Goal: Task Accomplishment & Management: Use online tool/utility

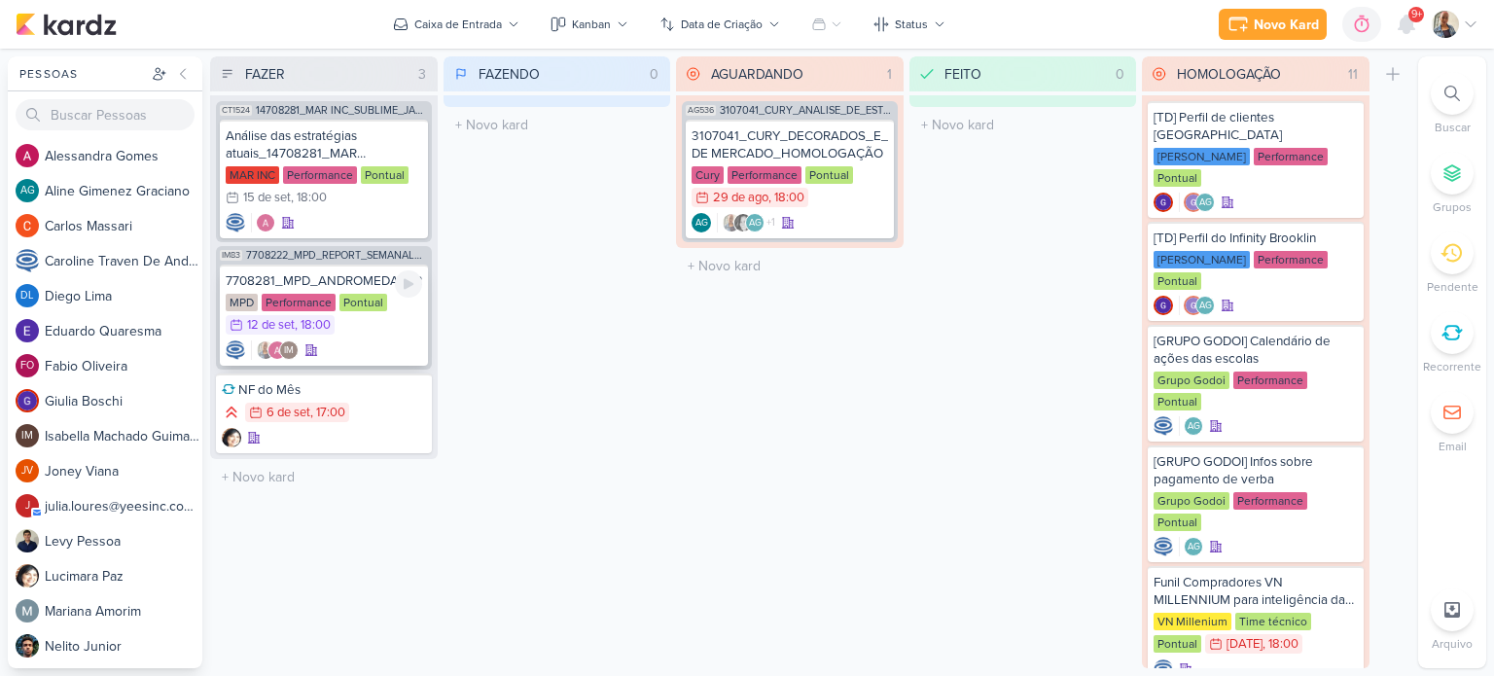
click at [362, 345] on div "IM" at bounding box center [324, 350] width 197 height 19
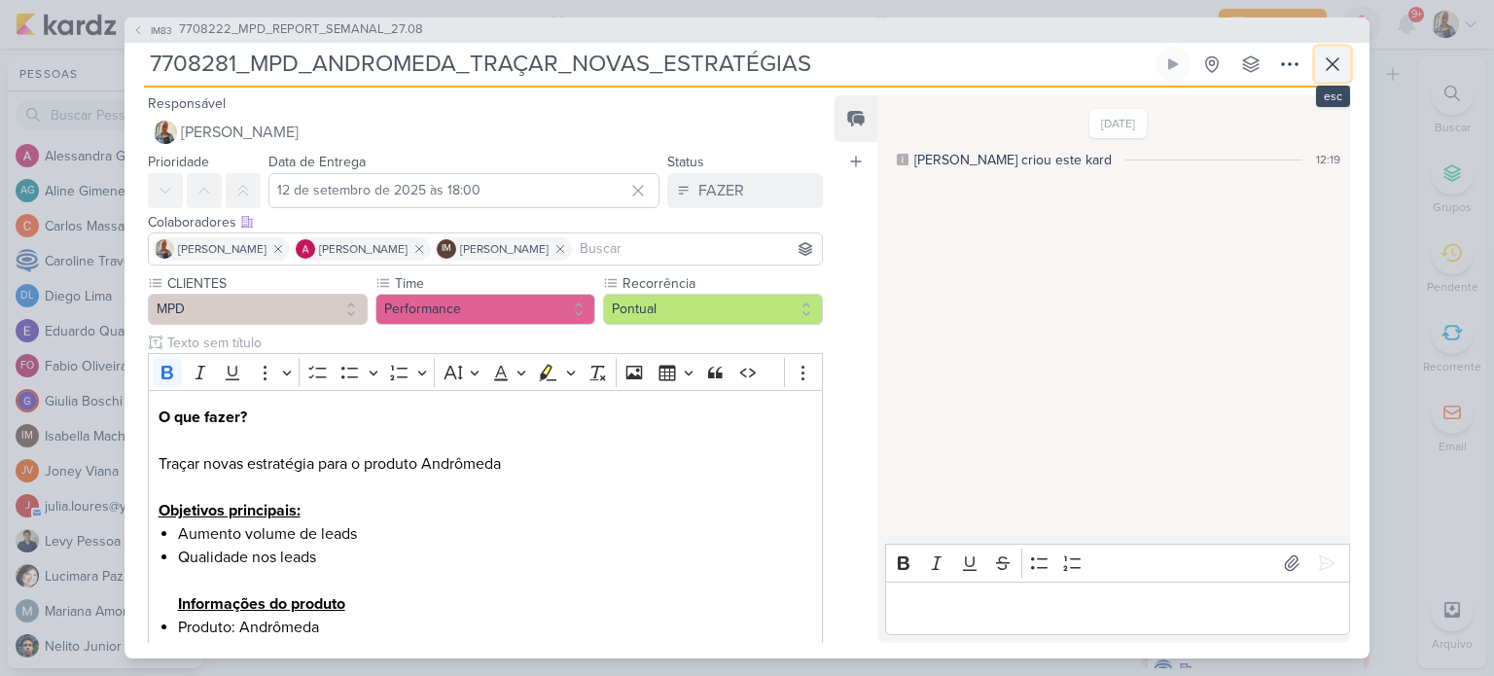
click at [1332, 59] on icon at bounding box center [1332, 64] width 23 height 23
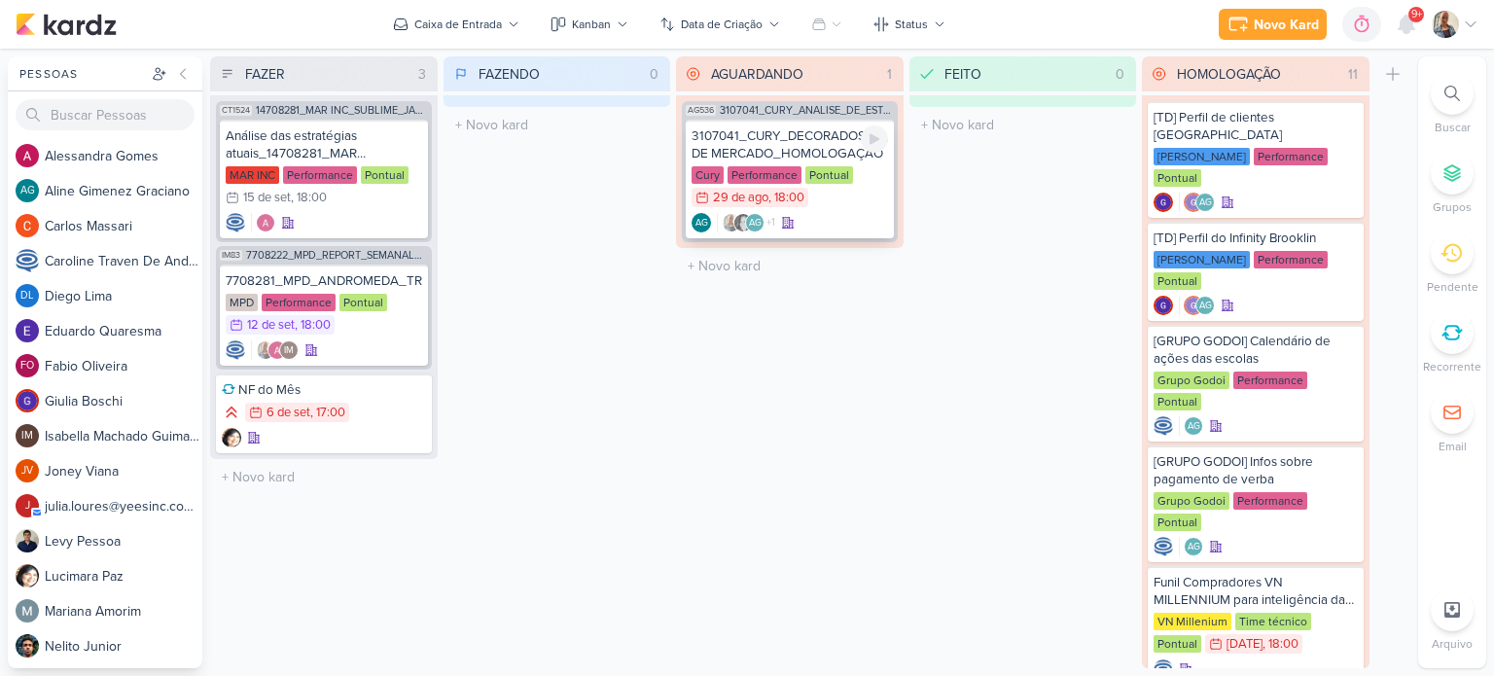
click at [813, 154] on div "3107041_CURY_DECORADOS_E_ESTUDO DE MERCADO_HOMOLOGAÇÃO" at bounding box center [790, 144] width 197 height 35
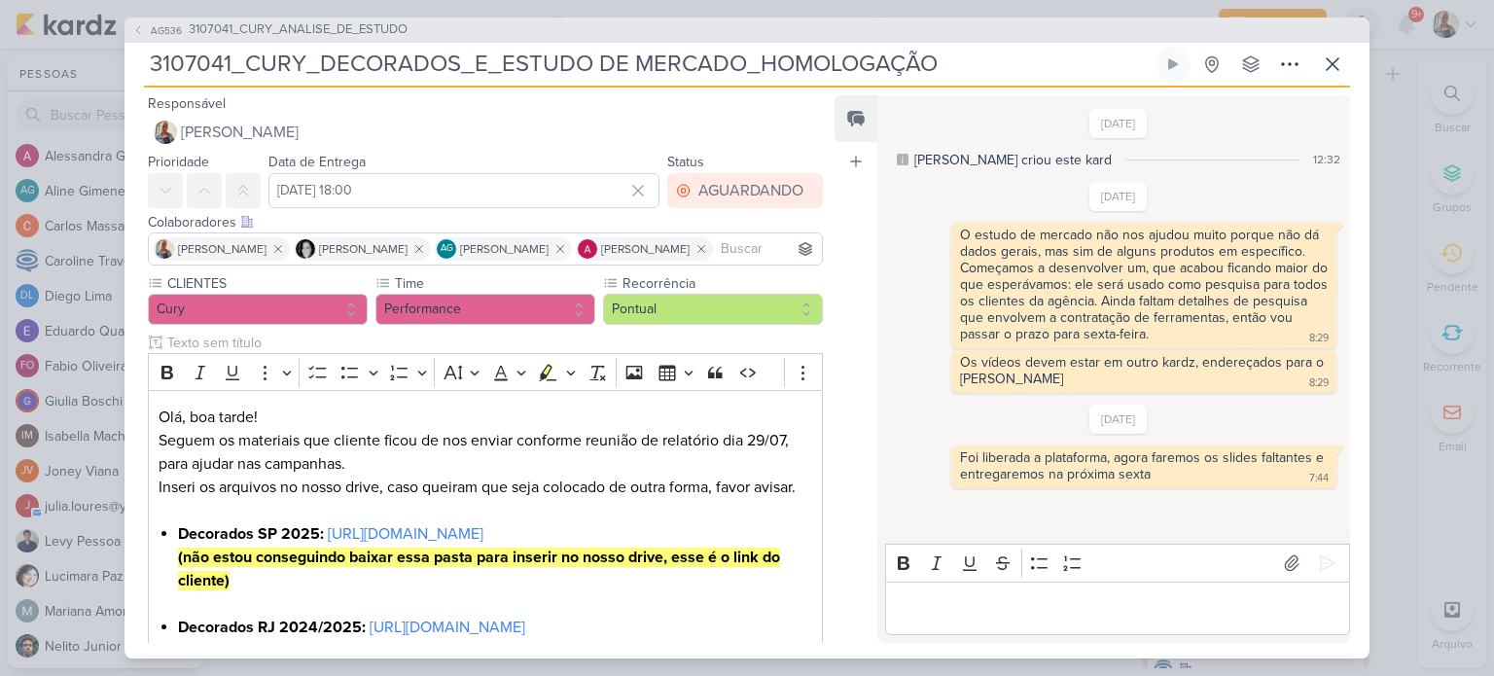
click at [1397, 100] on div "AG536 3107041_CURY_ANALISE_DE_ESTUDO 3107041_CURY_DECORADOS_E_ESTUDO DE MERCADO…" at bounding box center [747, 338] width 1494 height 676
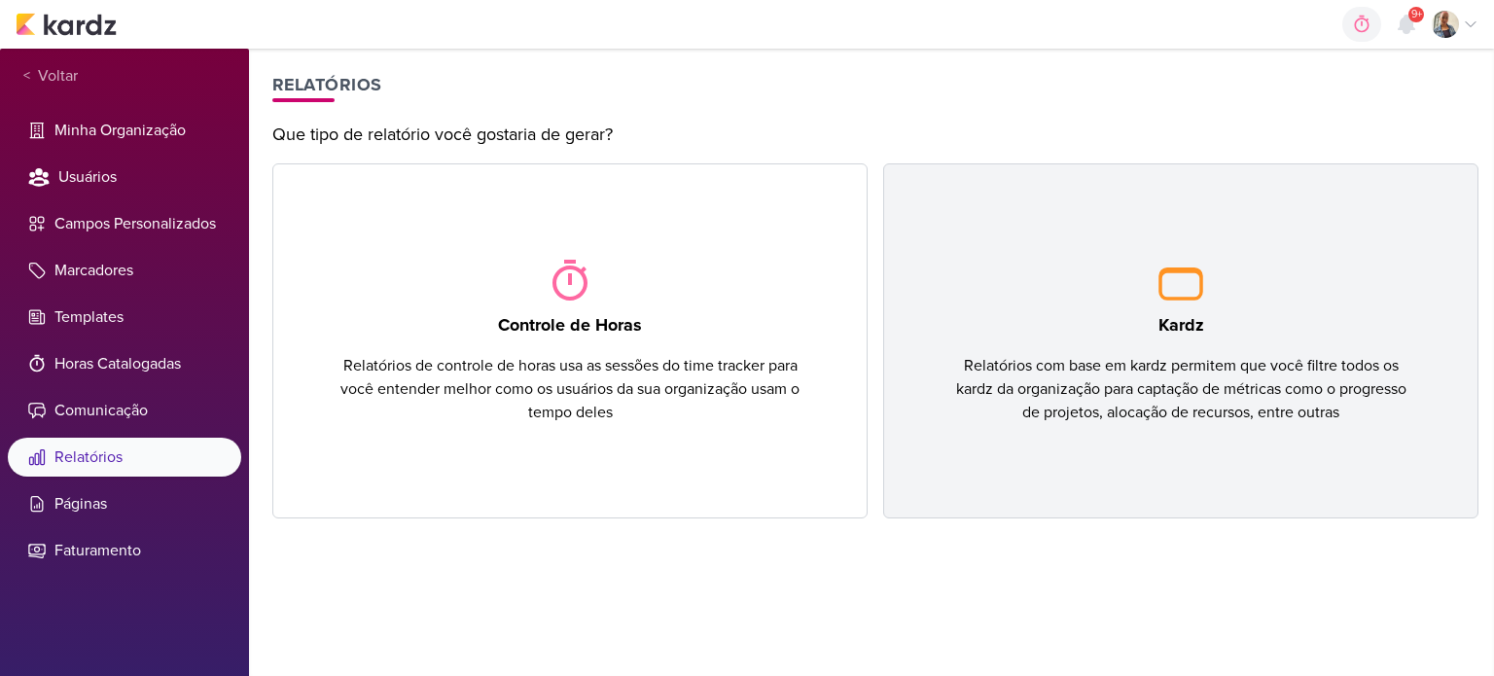
click at [978, 283] on div "Kardz Relatórios com base em kardz permitem que você filtre todos os kardz da o…" at bounding box center [1180, 340] width 595 height 355
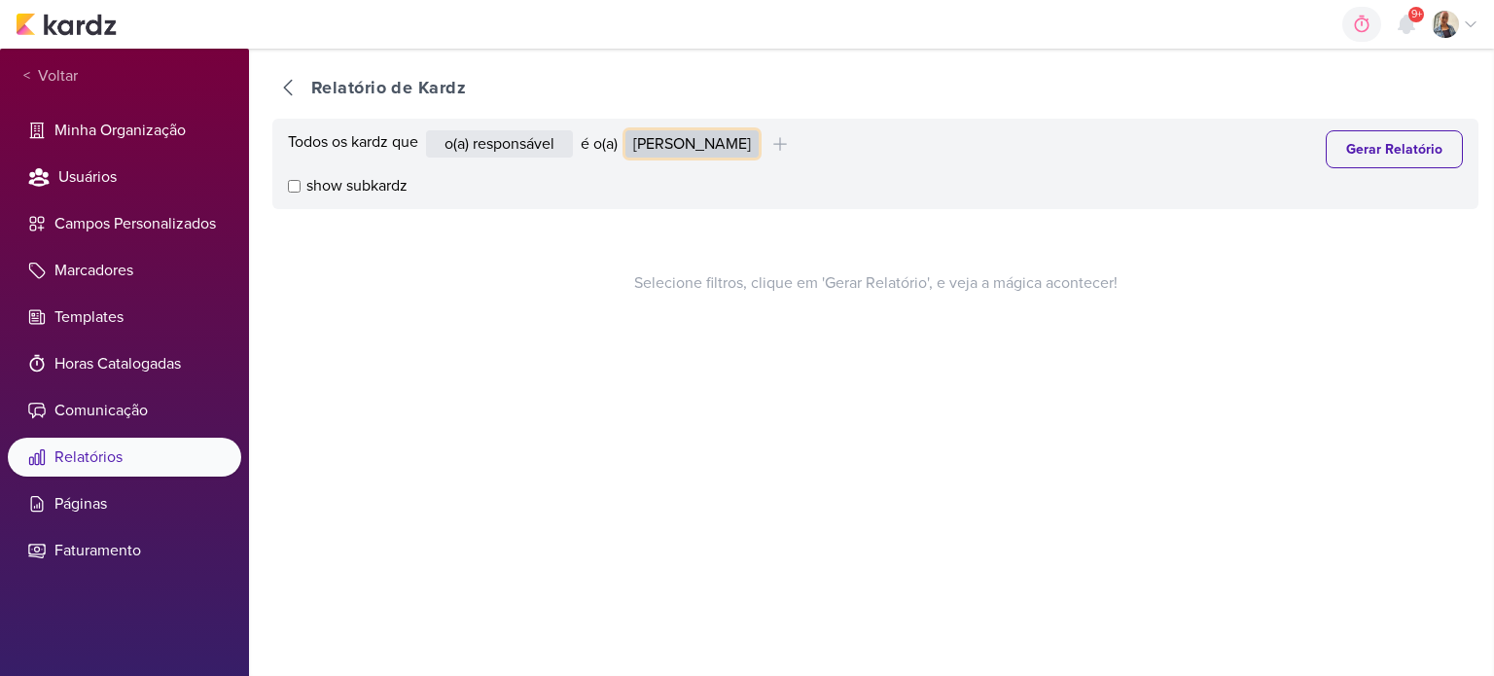
click at [716, 153] on select "Alessandra Gomes Aline Gimenez Graciano Caroline Traven De Andrade Eduardo Quar…" at bounding box center [692, 143] width 133 height 27
select select "1395"
click at [630, 130] on select "Alessandra Gomes Aline Gimenez Graciano Caroline Traven De Andrade Eduardo Quar…" at bounding box center [692, 143] width 133 height 27
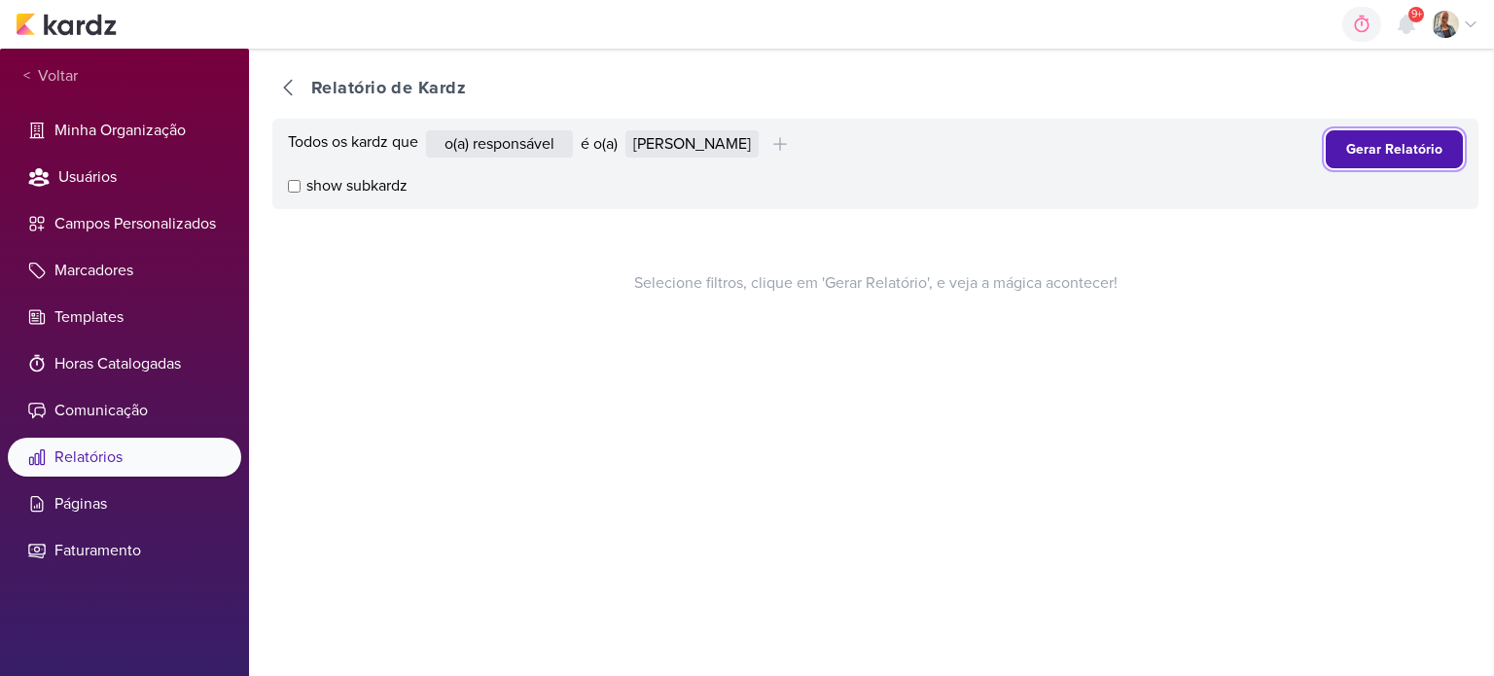
click at [1362, 142] on button "Gerar Relatório" at bounding box center [1394, 149] width 137 height 38
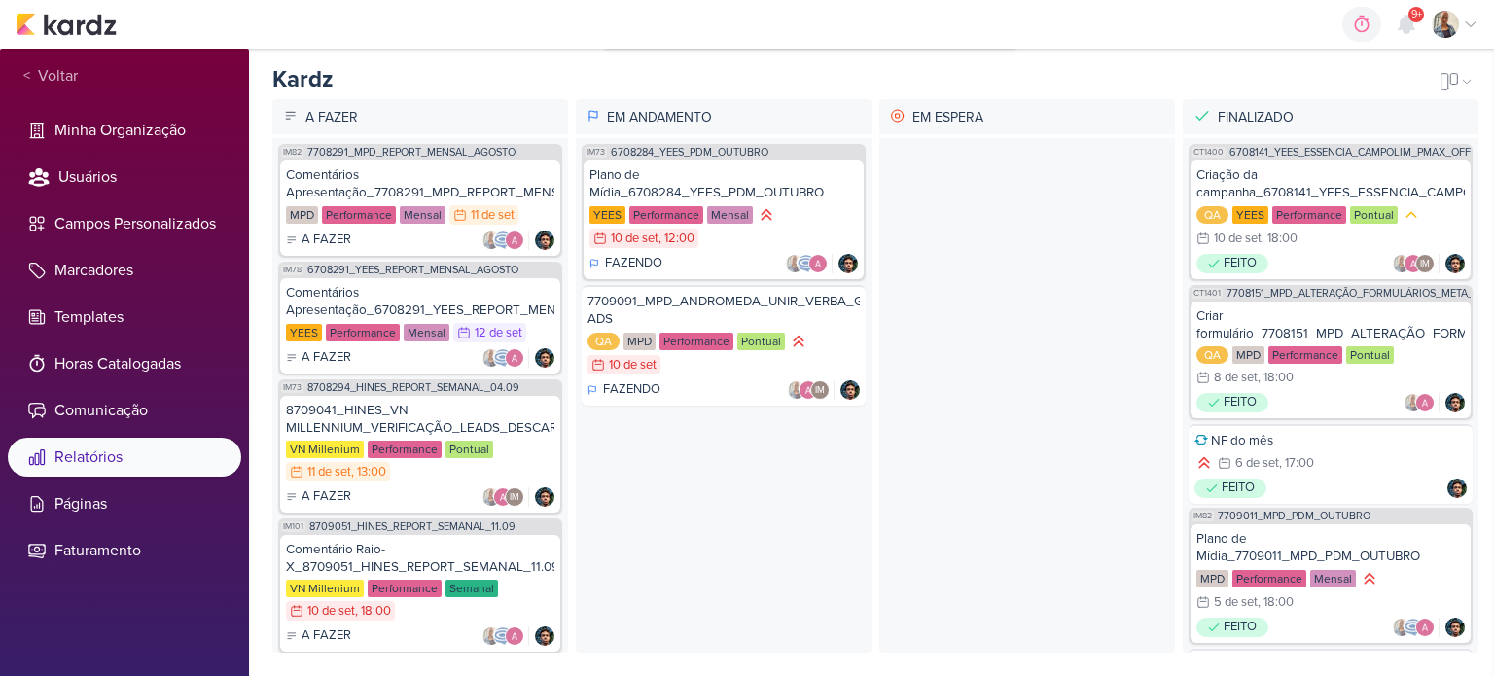
scroll to position [427, 0]
click at [638, 300] on div "7709091_MPD_ANDROMEDA_UNIR_VERBA_GOOGLE ADS" at bounding box center [724, 310] width 272 height 35
click at [1309, 170] on div "Criação da campanha_6708141_YEES_ESSENCIA_CAMPOLIM_PMAX_OFFLINE" at bounding box center [1331, 183] width 269 height 35
click at [1280, 307] on div "Criar formulário_7708151_MPD_ALTERAÇÃO_FORMULÁRIOS_META_ADS" at bounding box center [1331, 324] width 269 height 35
click at [1335, 307] on div "Criar formulário_7708151_MPD_ALTERAÇÃO_FORMULÁRIOS_META_ADS" at bounding box center [1331, 324] width 269 height 35
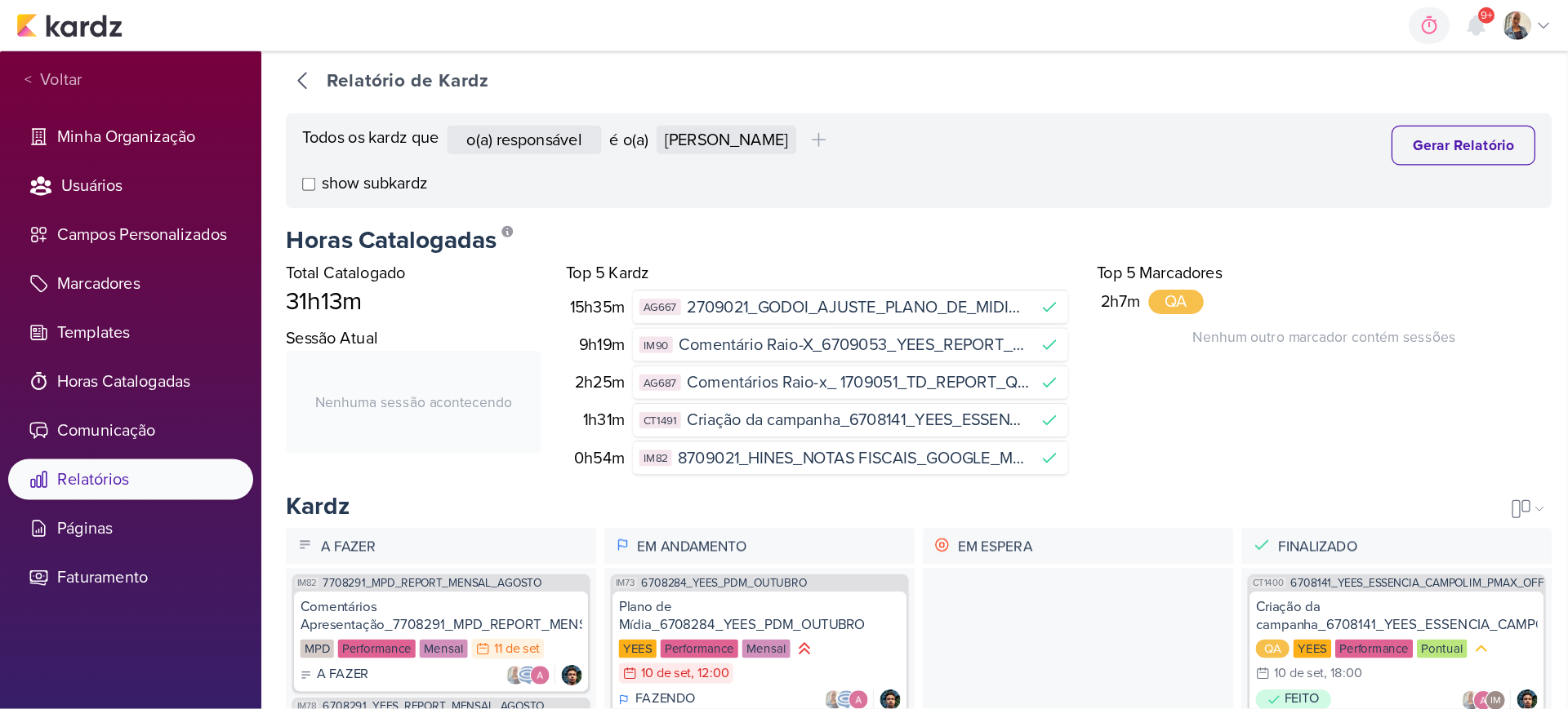
scroll to position [0, 0]
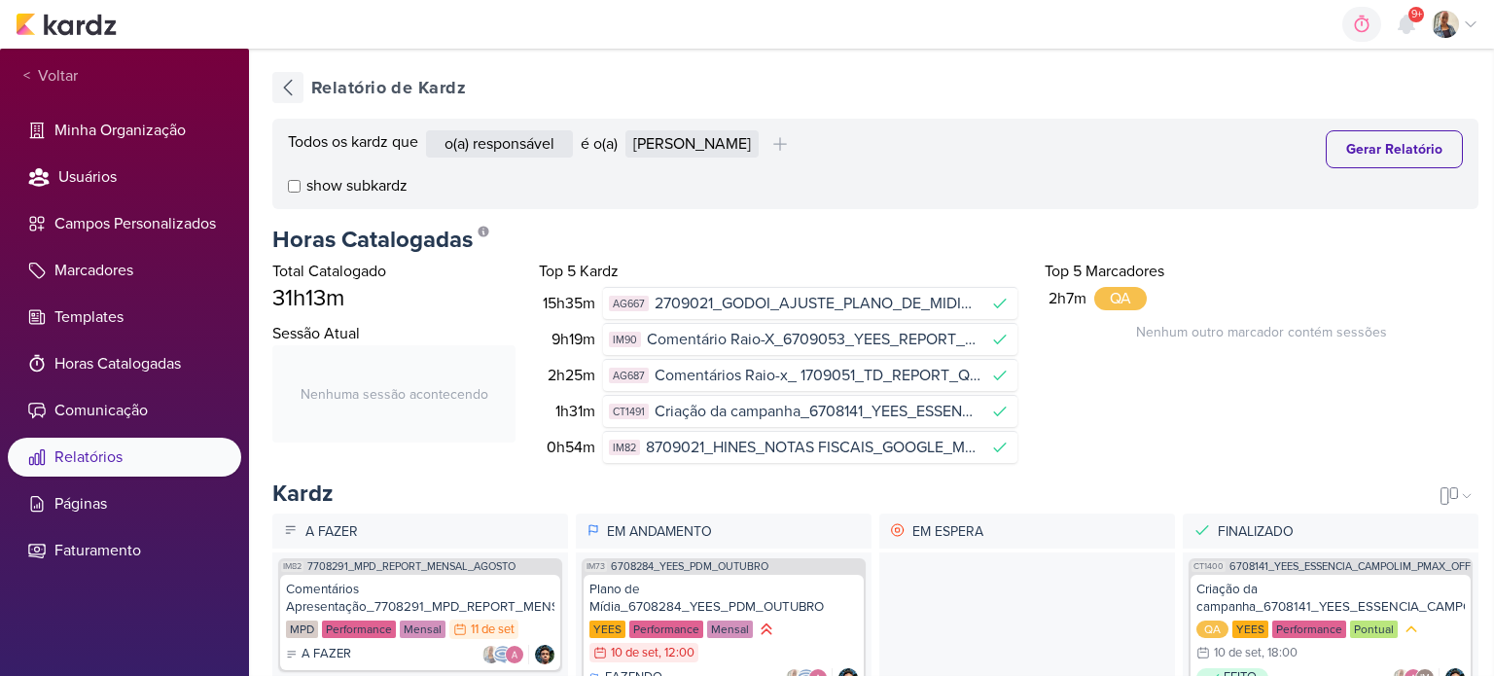
click at [280, 79] on icon at bounding box center [287, 87] width 23 height 23
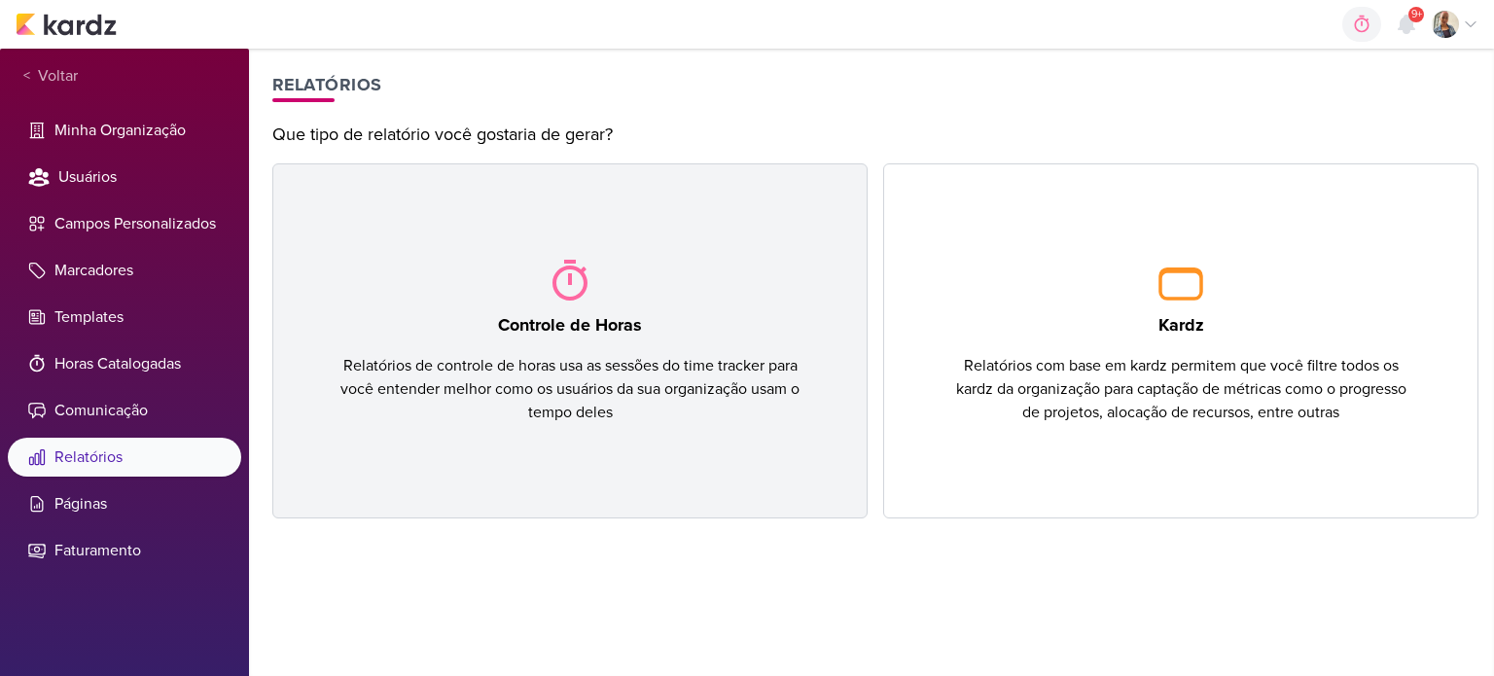
click at [642, 297] on div "Controle de Horas Relatórios de controle de horas usa as sessões do time tracke…" at bounding box center [569, 340] width 595 height 355
select select "this-month"
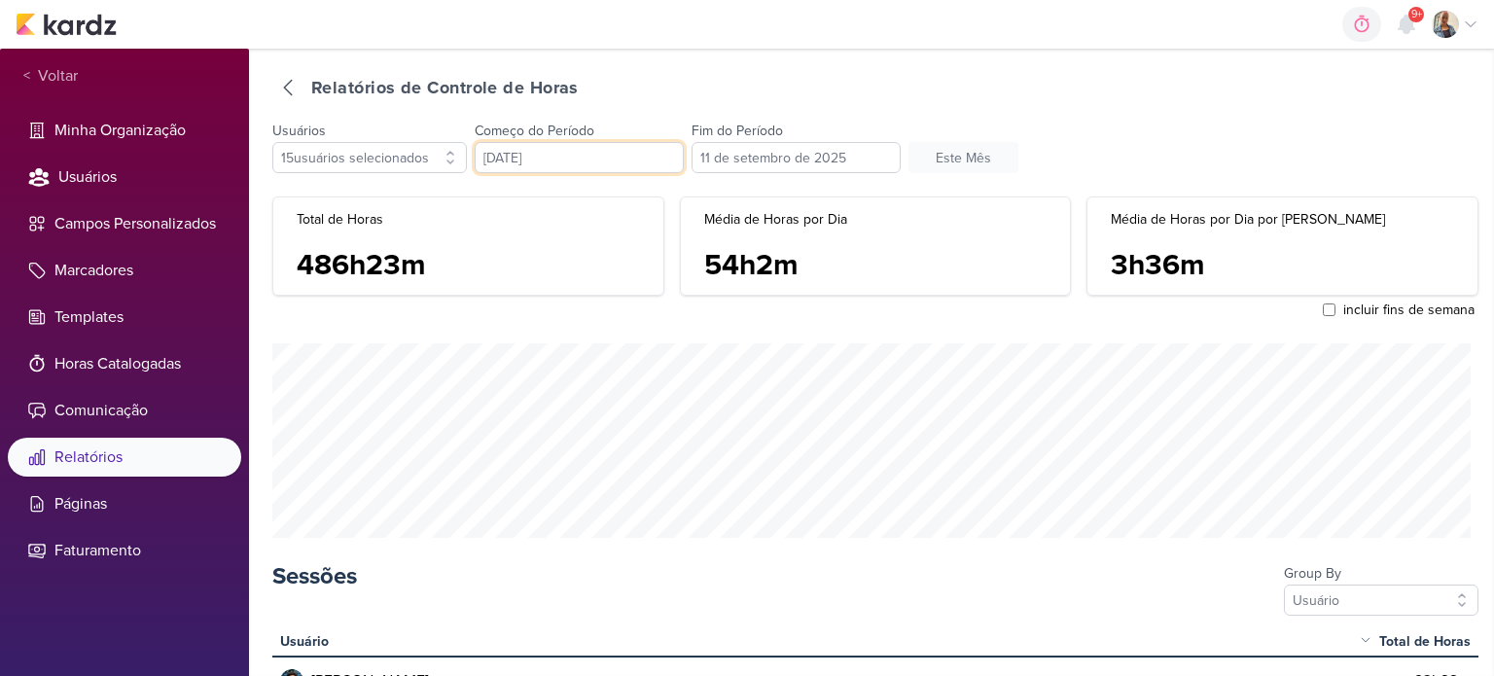
click at [527, 151] on input "1 de setembro de 2025" at bounding box center [579, 157] width 209 height 31
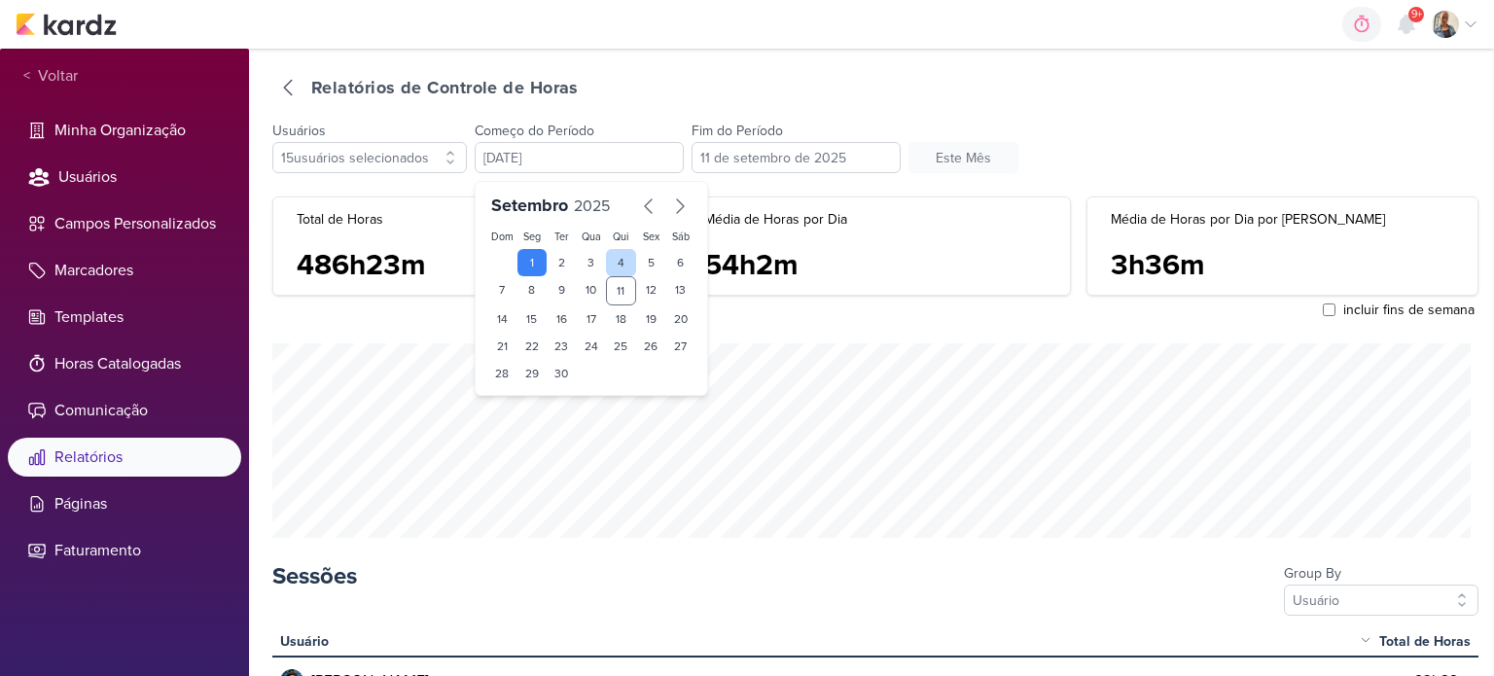
click at [619, 261] on div "4" at bounding box center [621, 262] width 30 height 27
type input "4 de setembro de 2025"
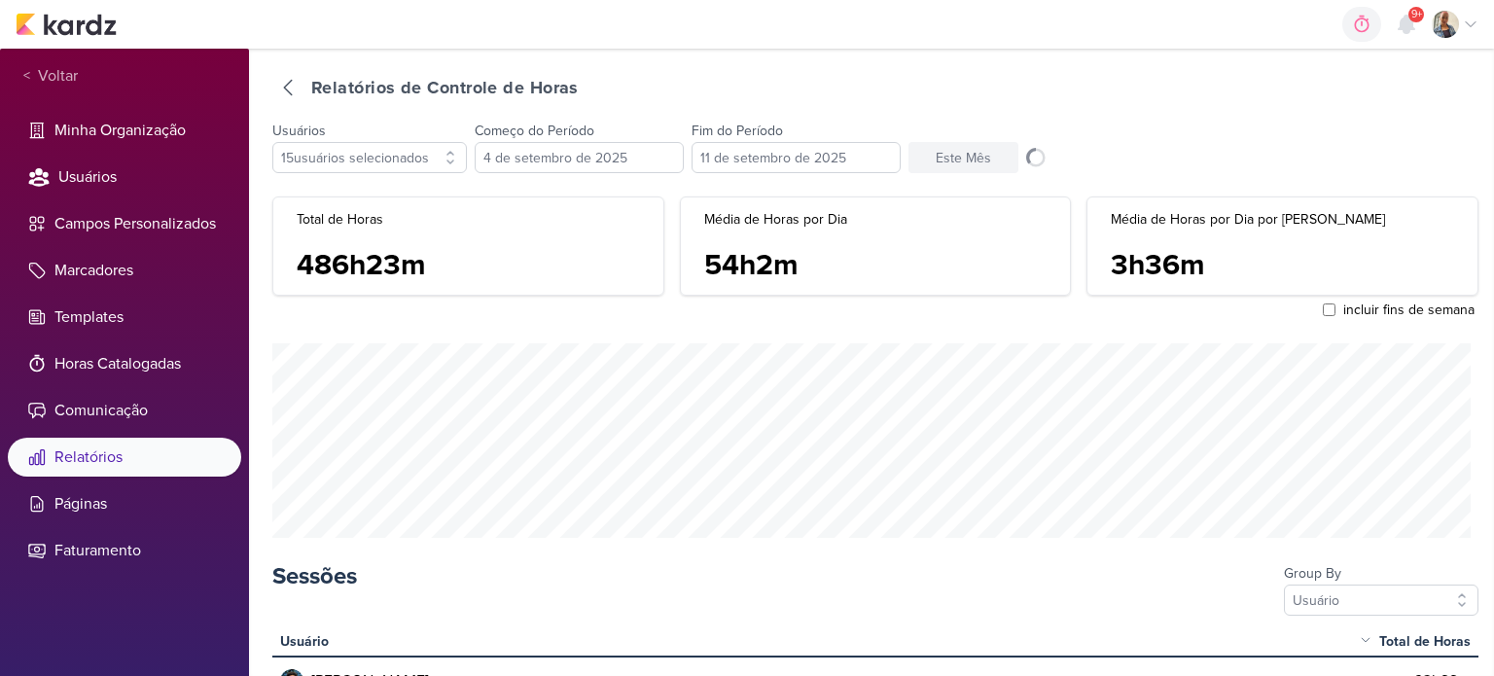
select select "custom"
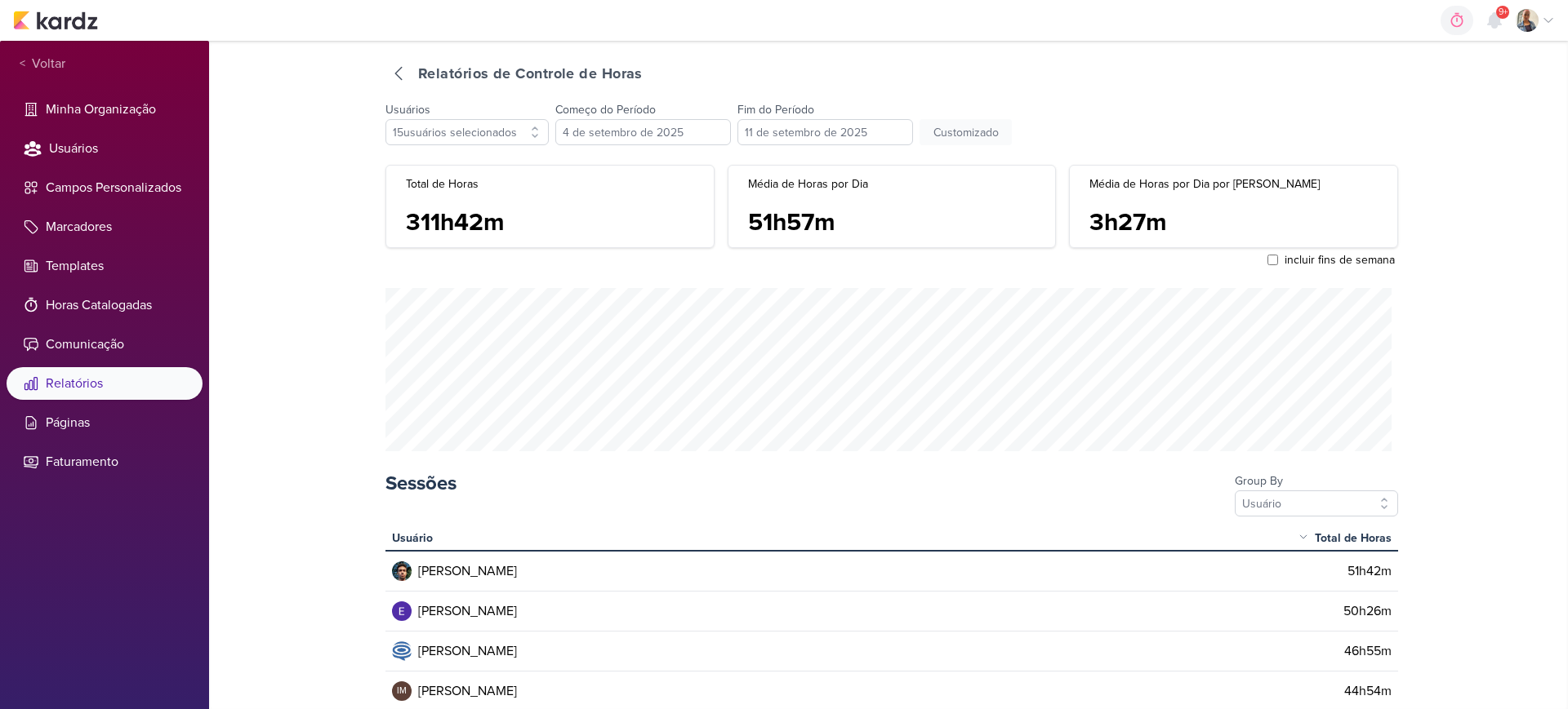
click at [1253, 425] on div "carregando... Relatórios de Controle de Horas Usuários 15 usuários selecionados…" at bounding box center [888, 375] width 1359 height 669
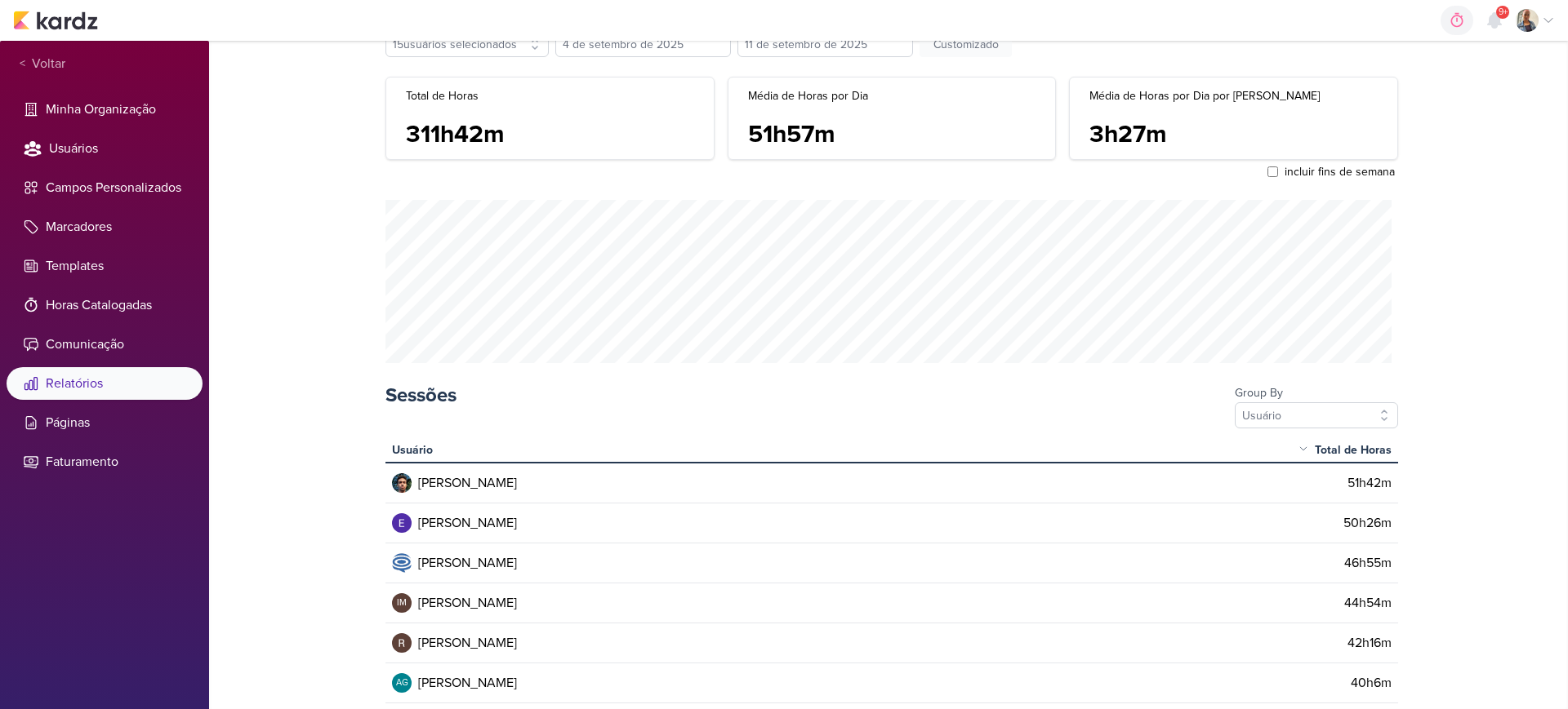
scroll to position [60, 0]
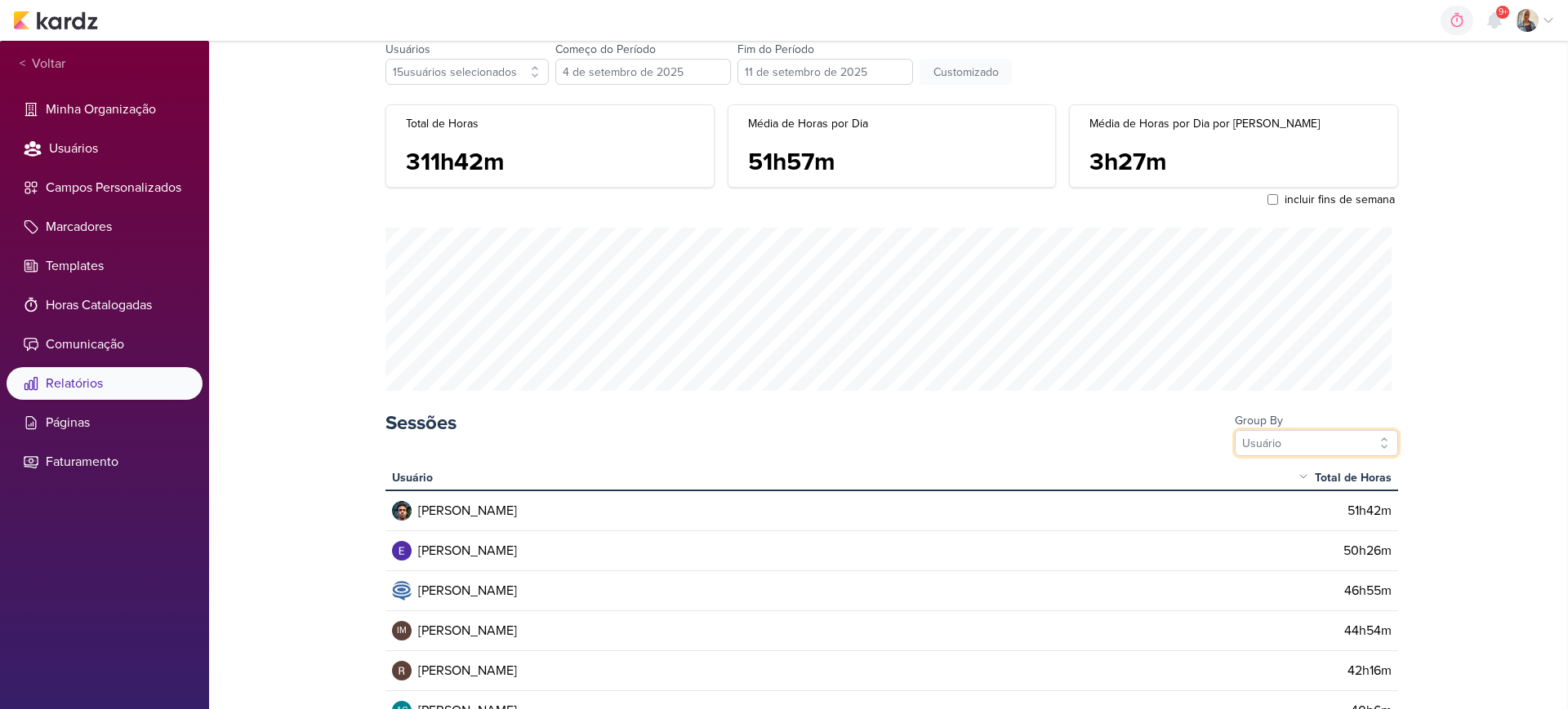
click at [1253, 444] on button "Usuário" at bounding box center [1316, 443] width 164 height 26
click at [1253, 499] on div "Kard" at bounding box center [1316, 500] width 164 height 27
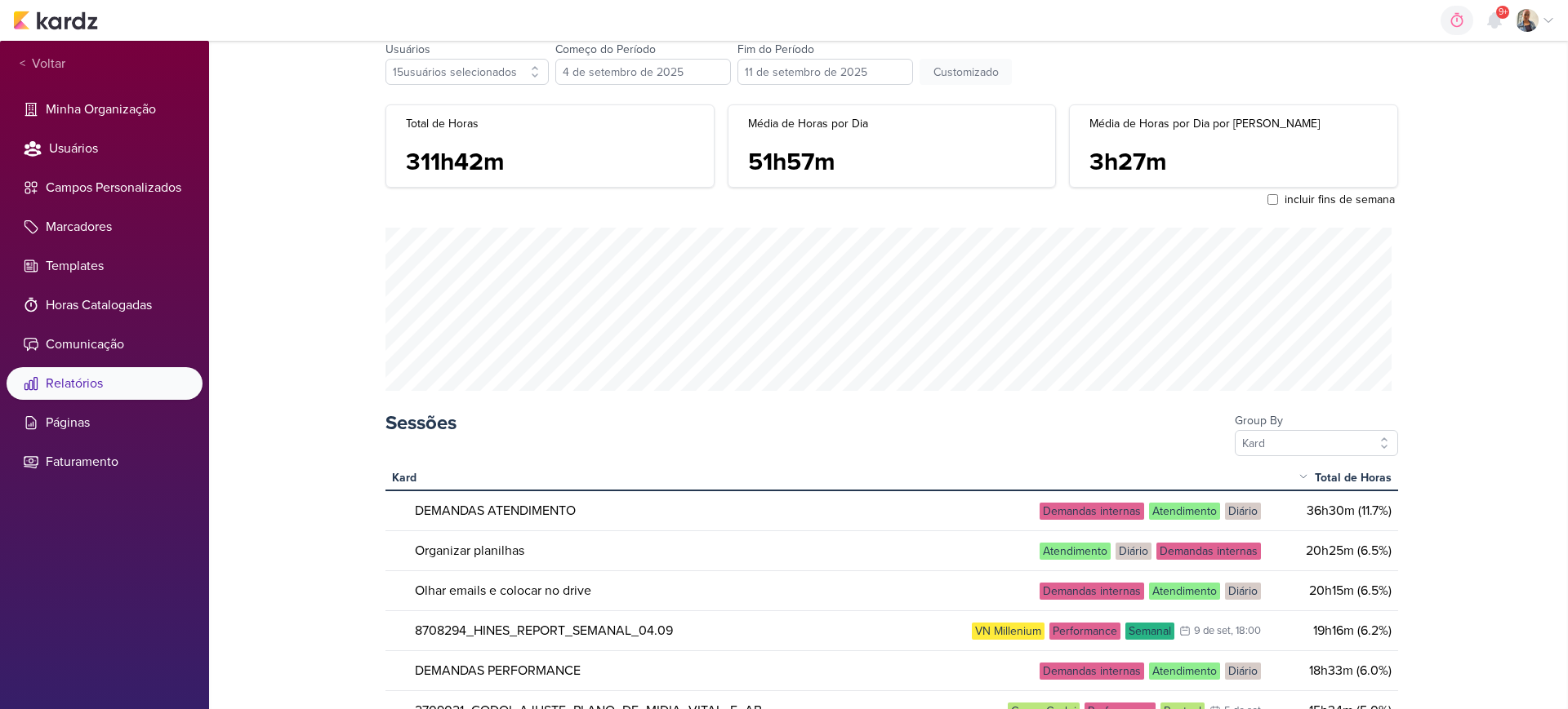
drag, startPoint x: 1403, startPoint y: 120, endPoint x: 1405, endPoint y: 137, distance: 17.1
click at [1253, 137] on div "Relatórios de Controle de Horas Usuários 15 usuários selecionados selecionar to…" at bounding box center [888, 375] width 1045 height 669
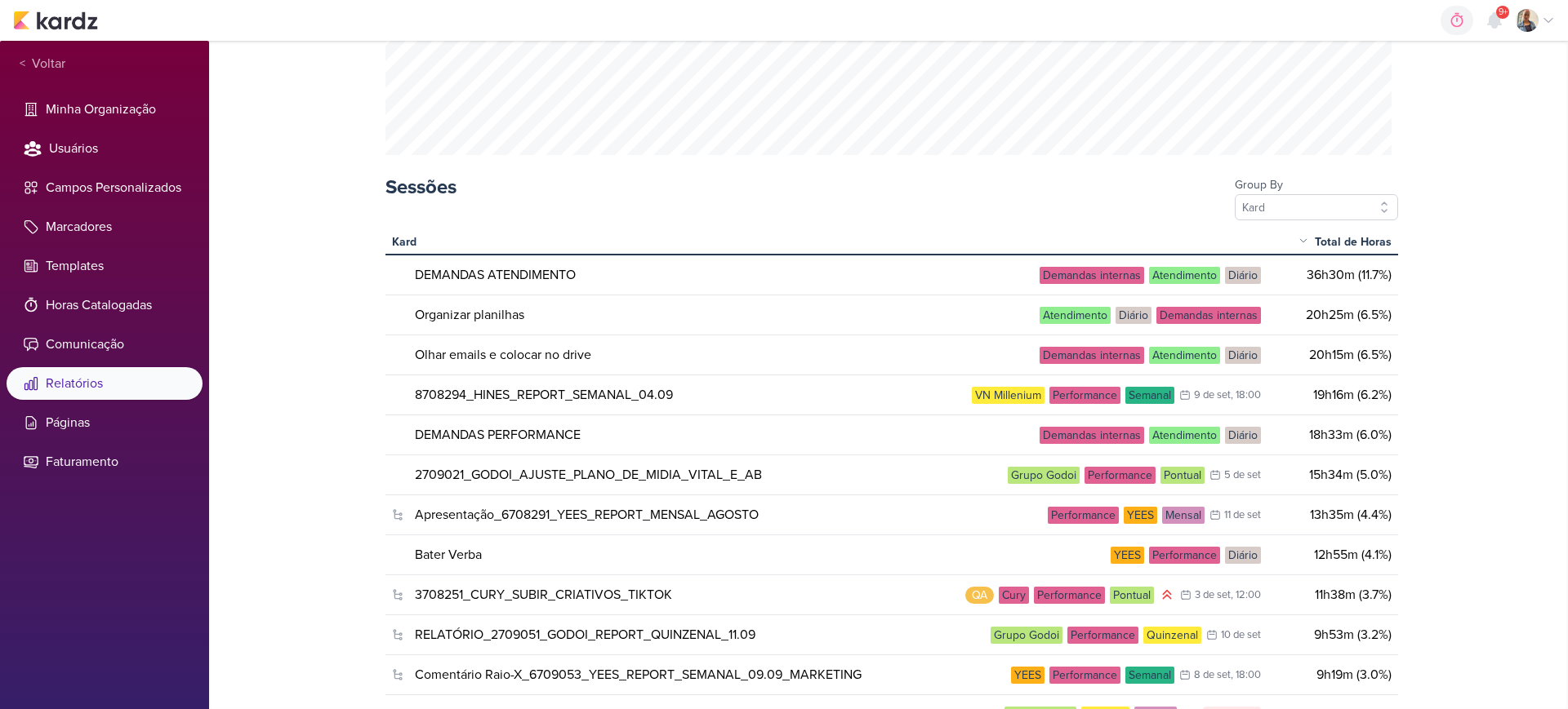
scroll to position [302, 0]
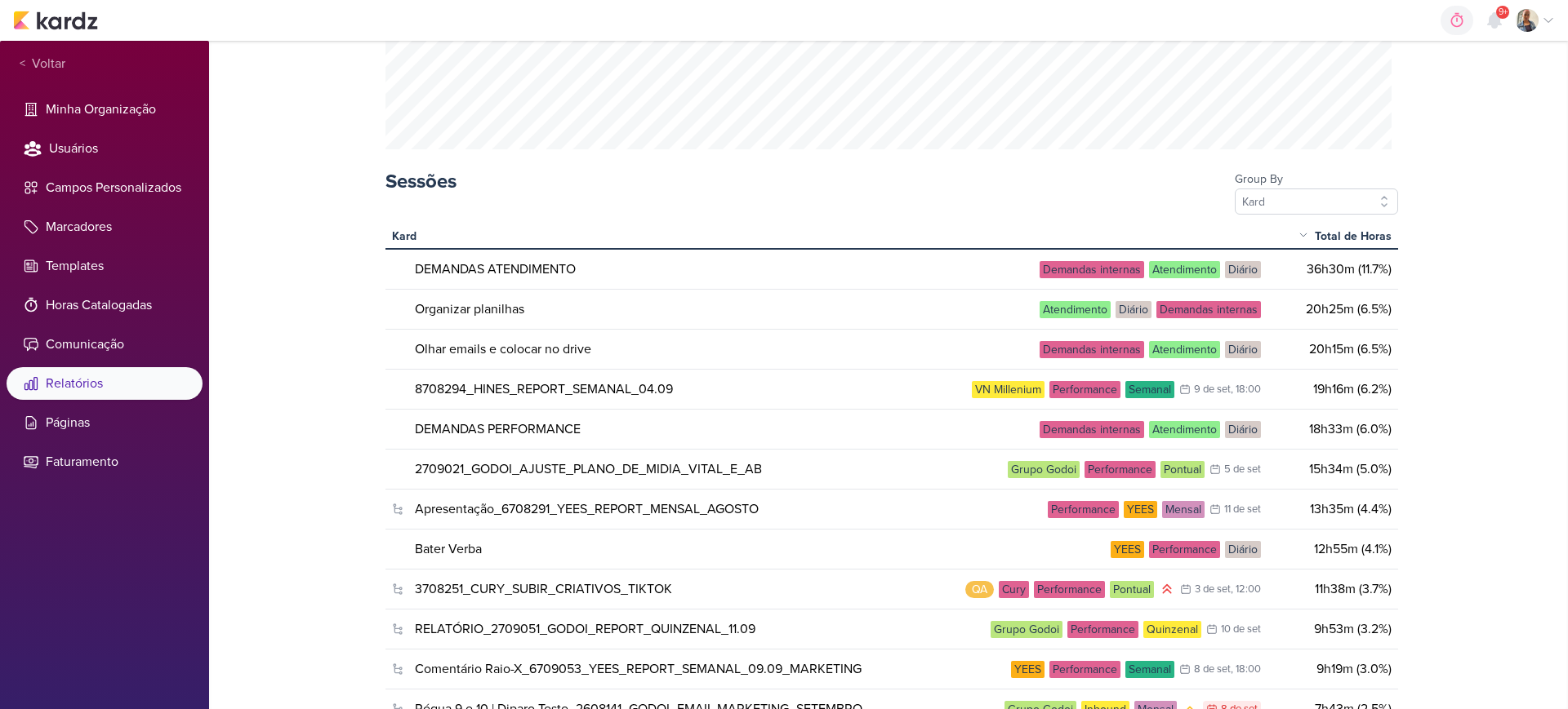
drag, startPoint x: 1411, startPoint y: 145, endPoint x: 1414, endPoint y: 157, distance: 12.4
click at [1253, 157] on div "carregando... Relatórios de Controle de Horas Usuários 15 usuários selecionados…" at bounding box center [888, 375] width 1359 height 669
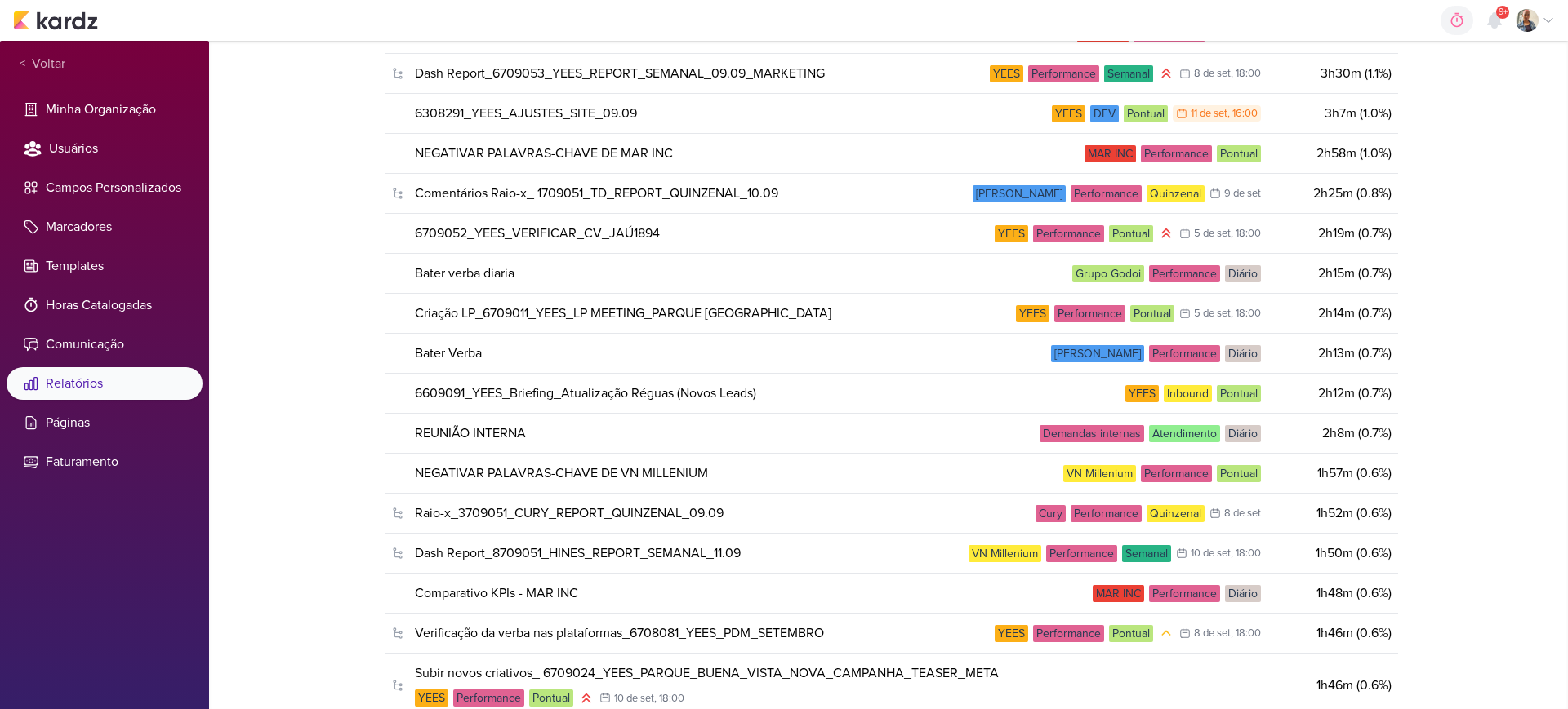
scroll to position [1303, 0]
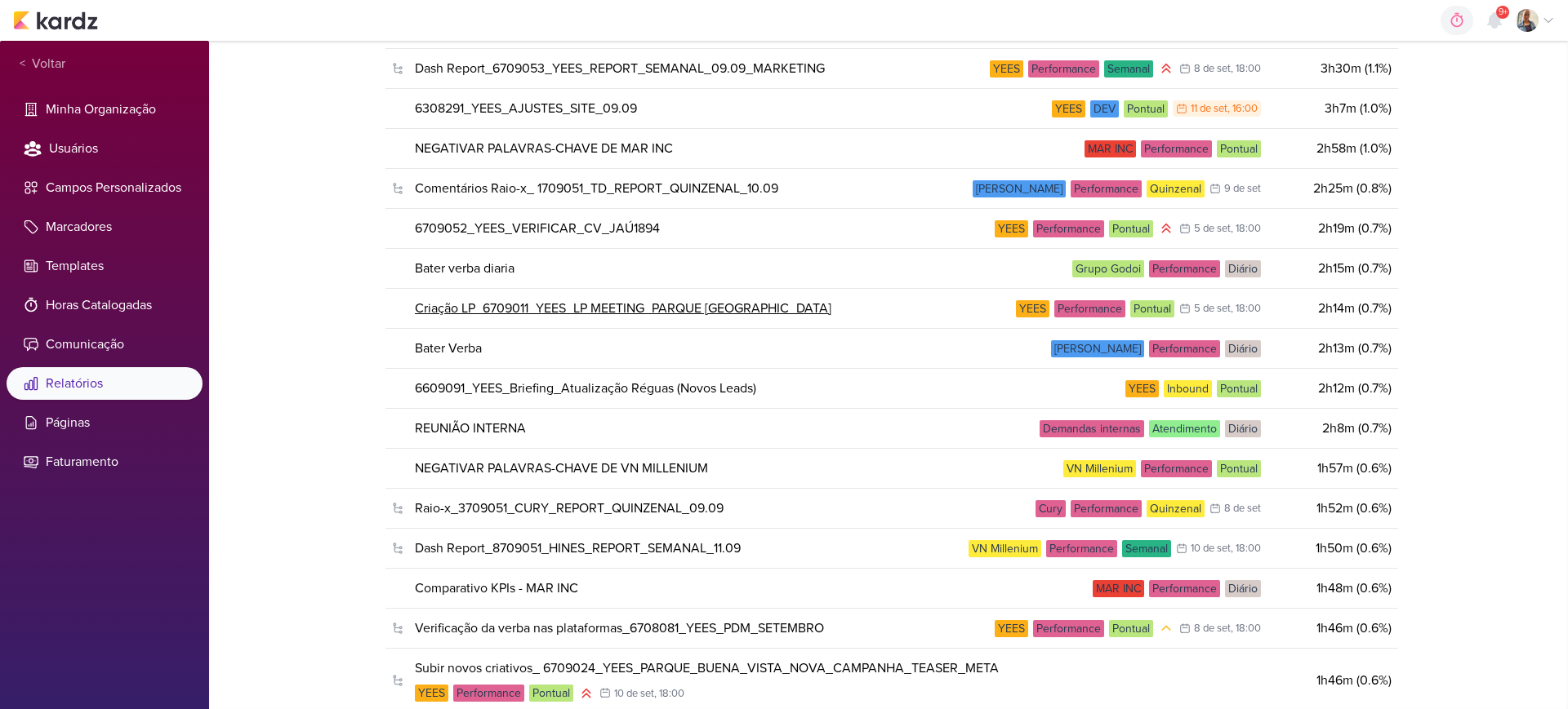
click at [640, 303] on link "Criação LP_6709011_YEES_LP MEETING_PARQUE BUENA VISTA" at bounding box center [623, 308] width 416 height 19
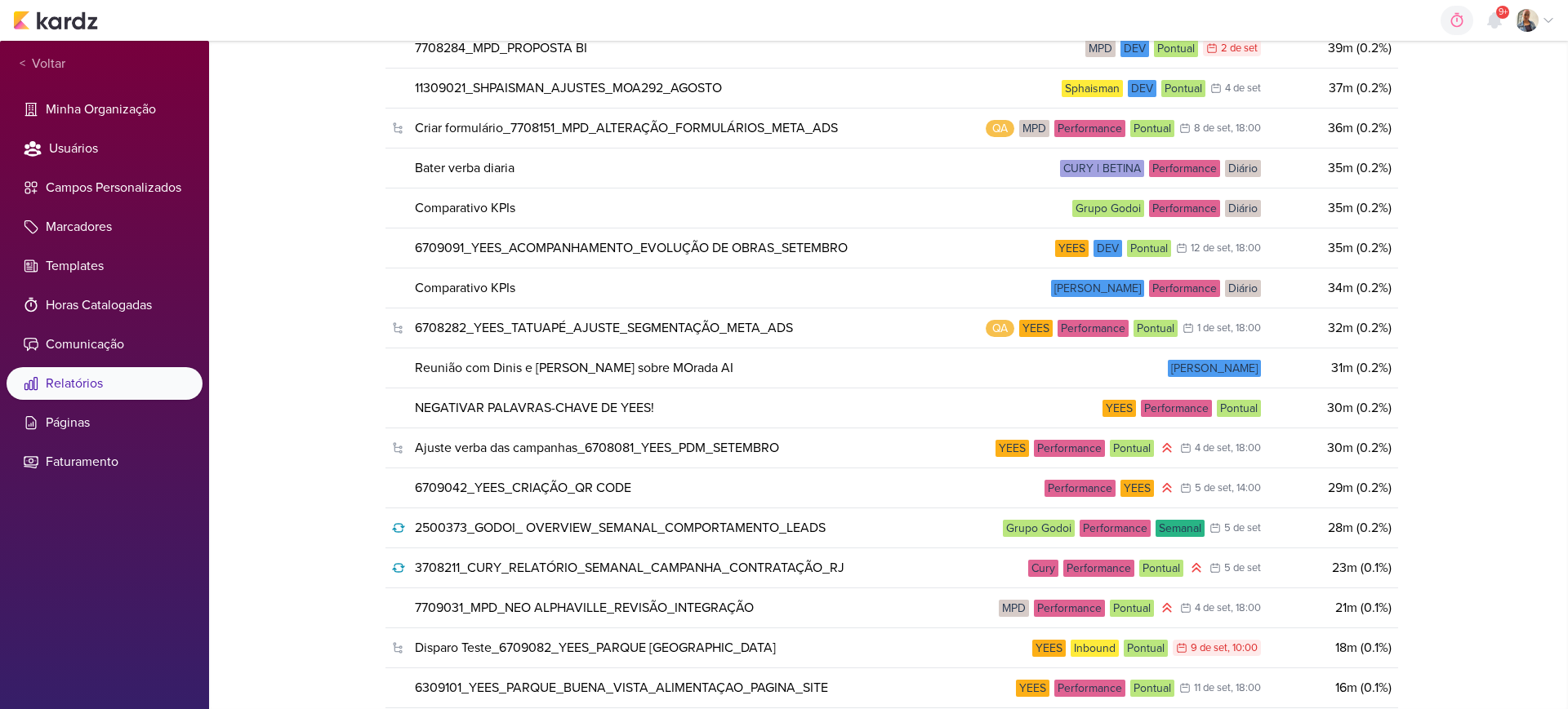
scroll to position [2992, 0]
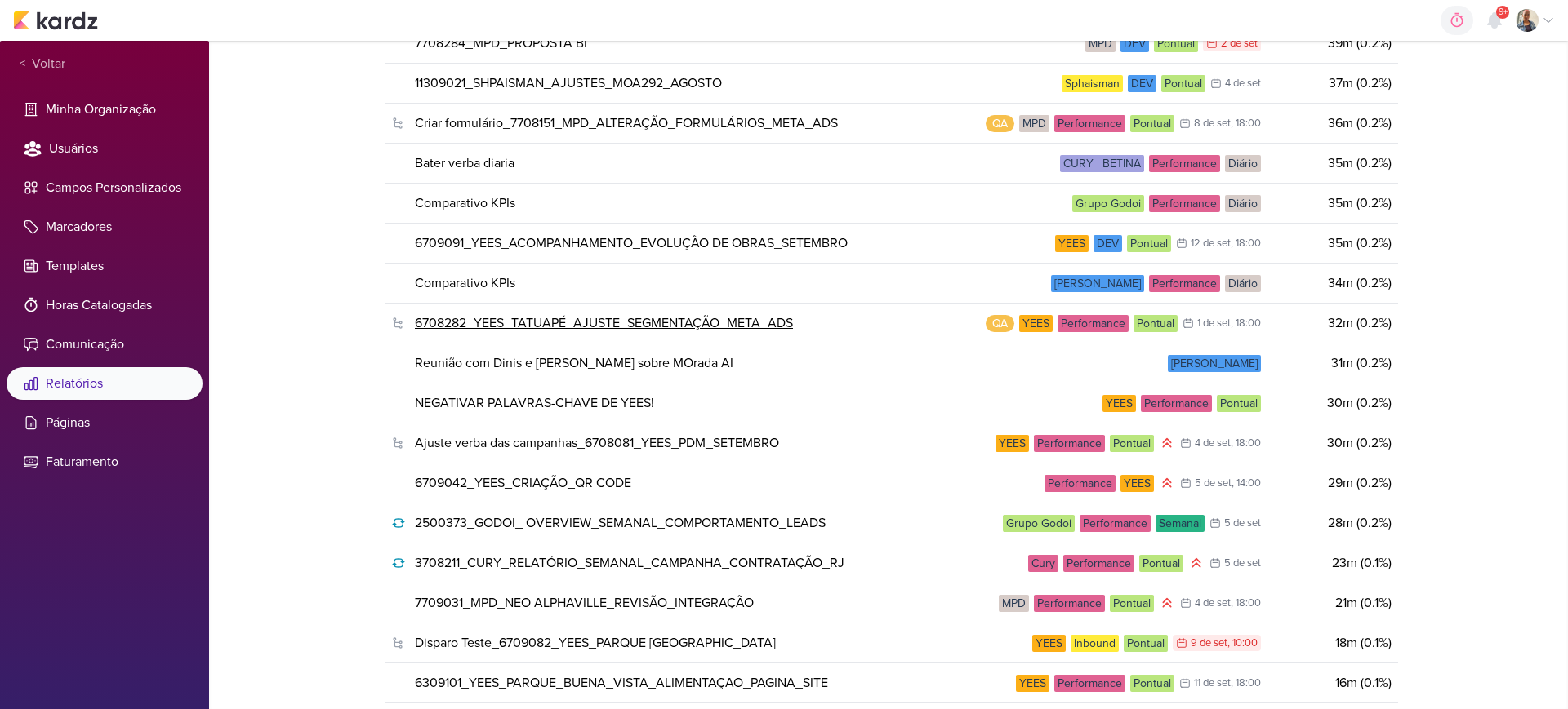
click at [685, 321] on link "6708282_YEES_TATUAPÉ_AJUSTE_SEGMENTAÇÃO_META_ADS" at bounding box center [604, 323] width 378 height 19
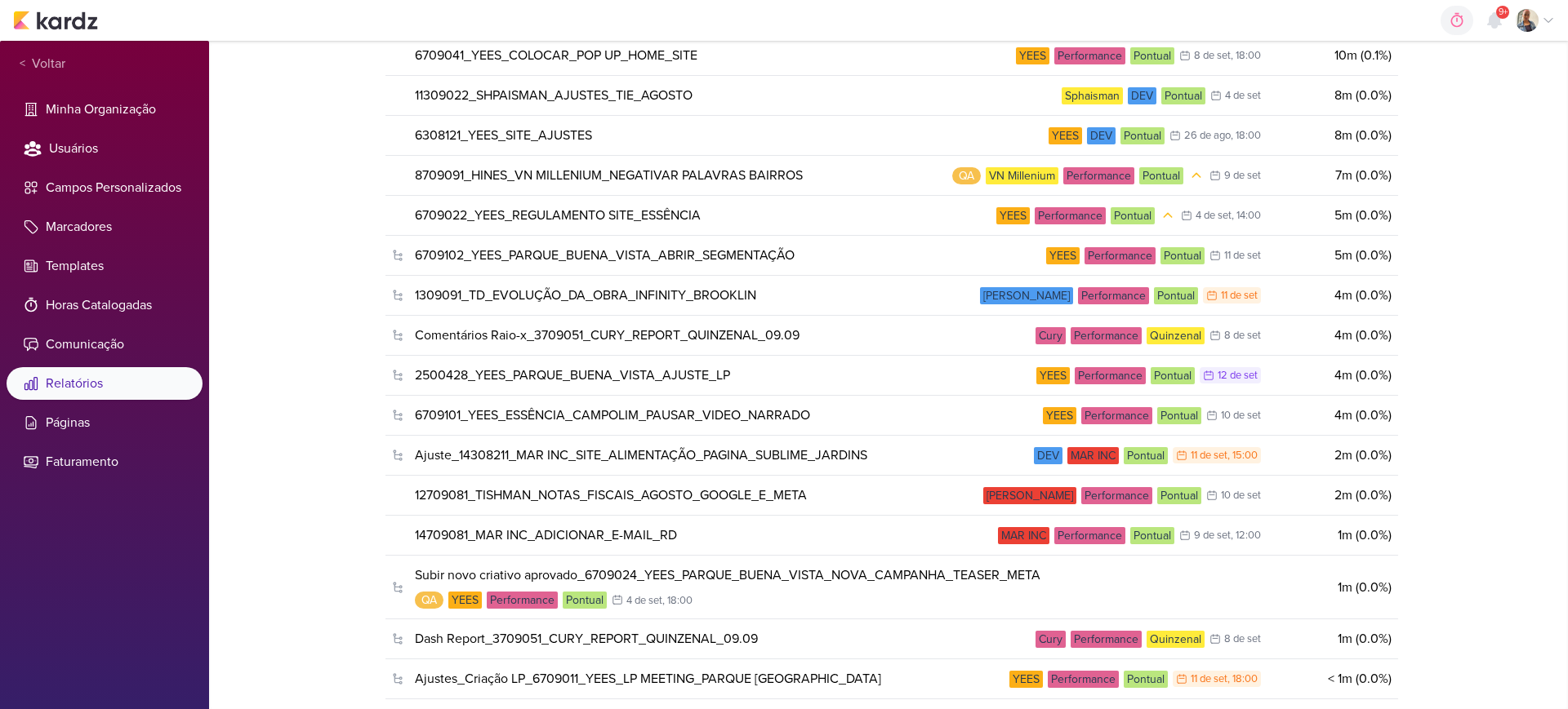
scroll to position [3825, 0]
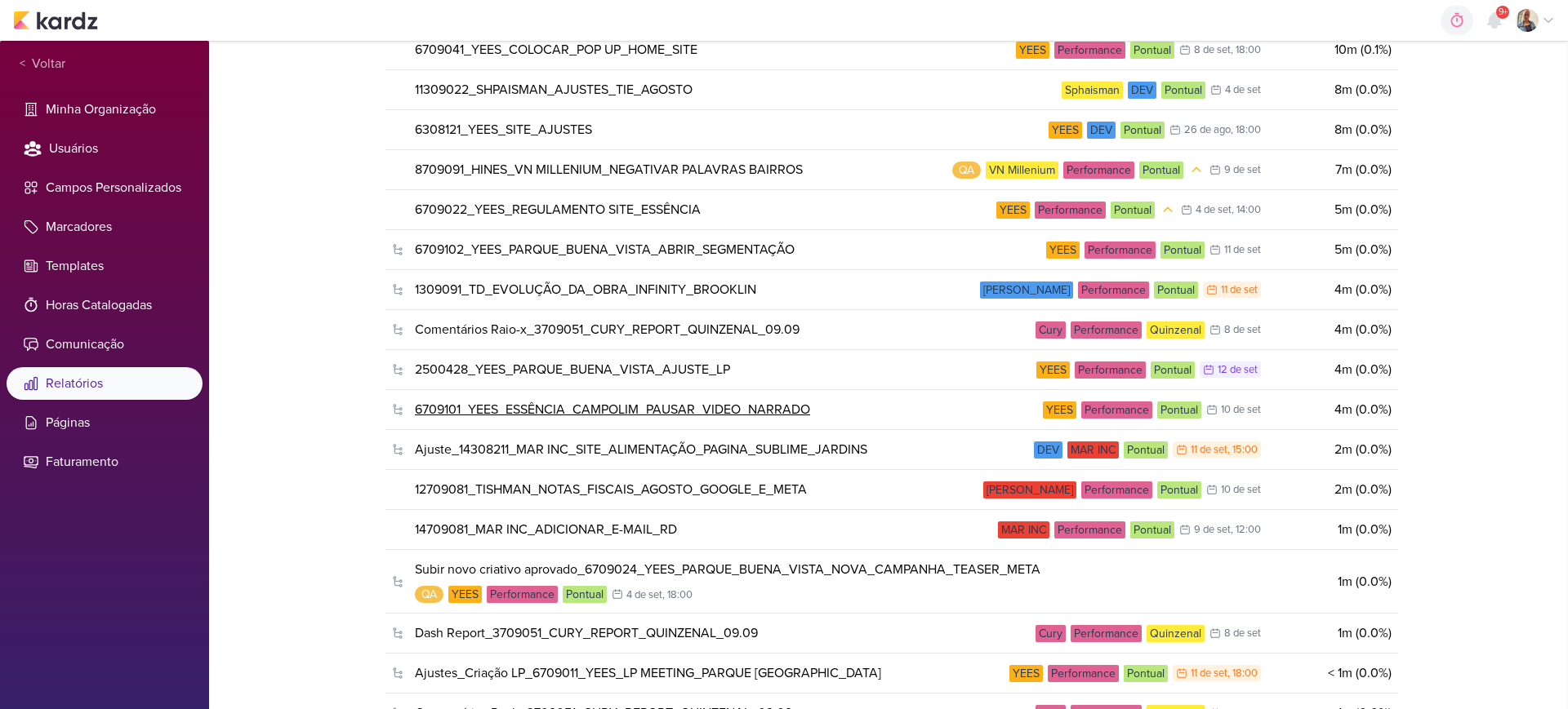
click at [741, 404] on link "6709101_YEES_ESSÊNCIA_CAMPOLIM_PAUSAR_VIDEO_NARRADO" at bounding box center [612, 409] width 395 height 19
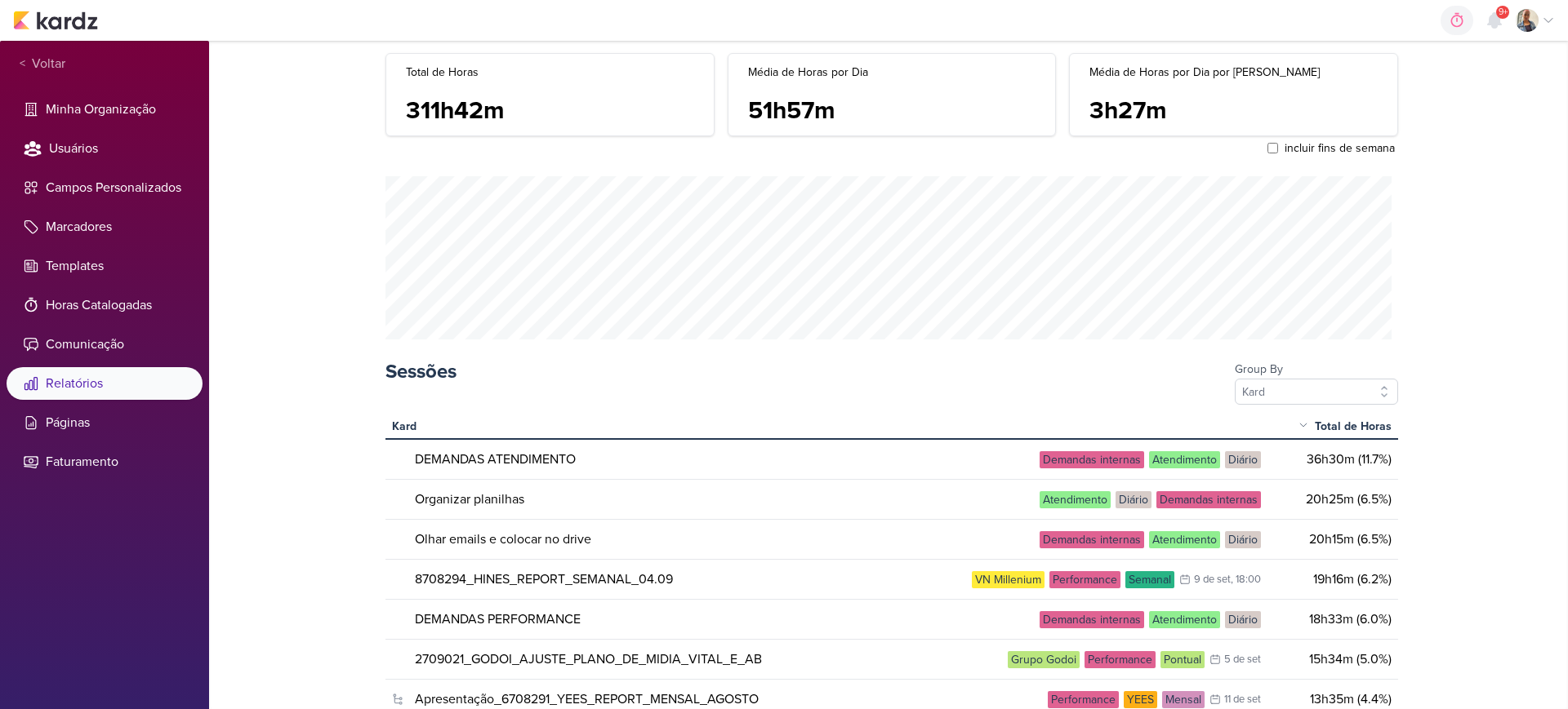
scroll to position [0, 0]
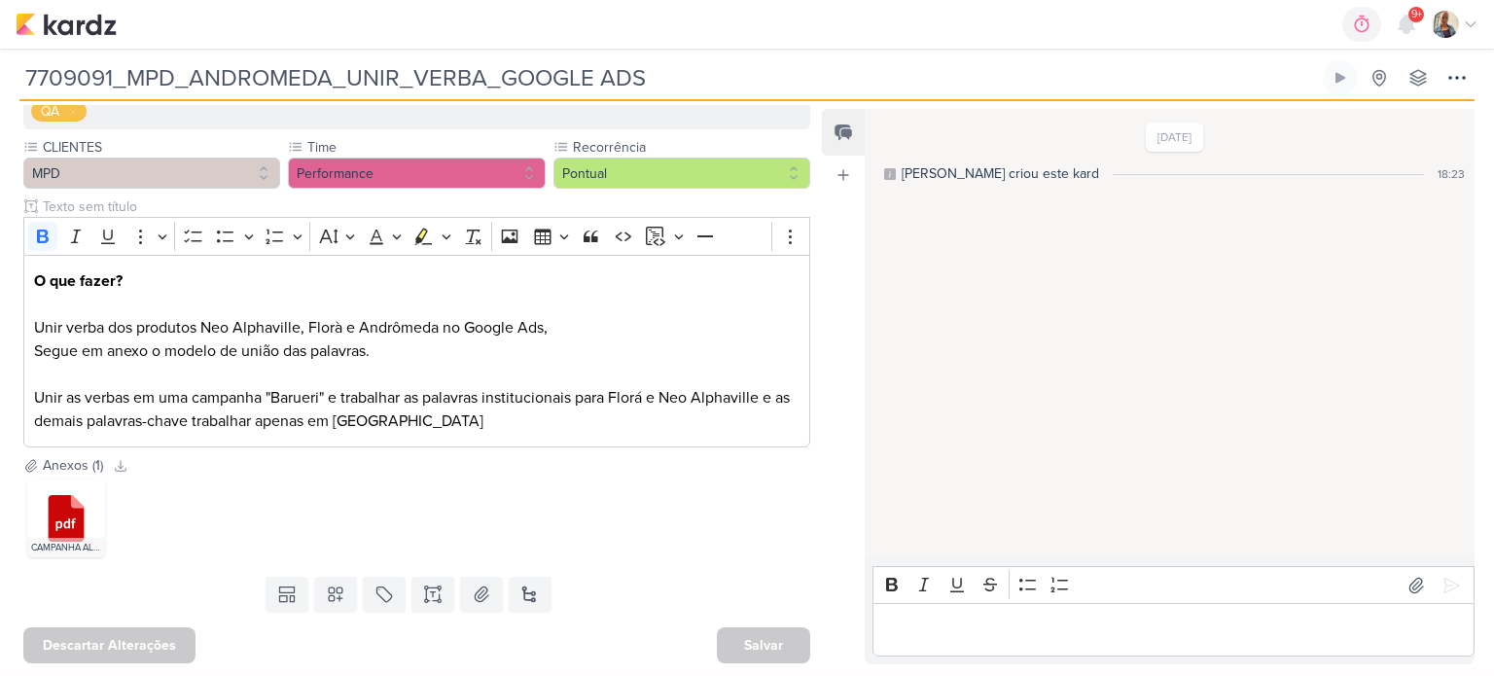
scroll to position [217, 0]
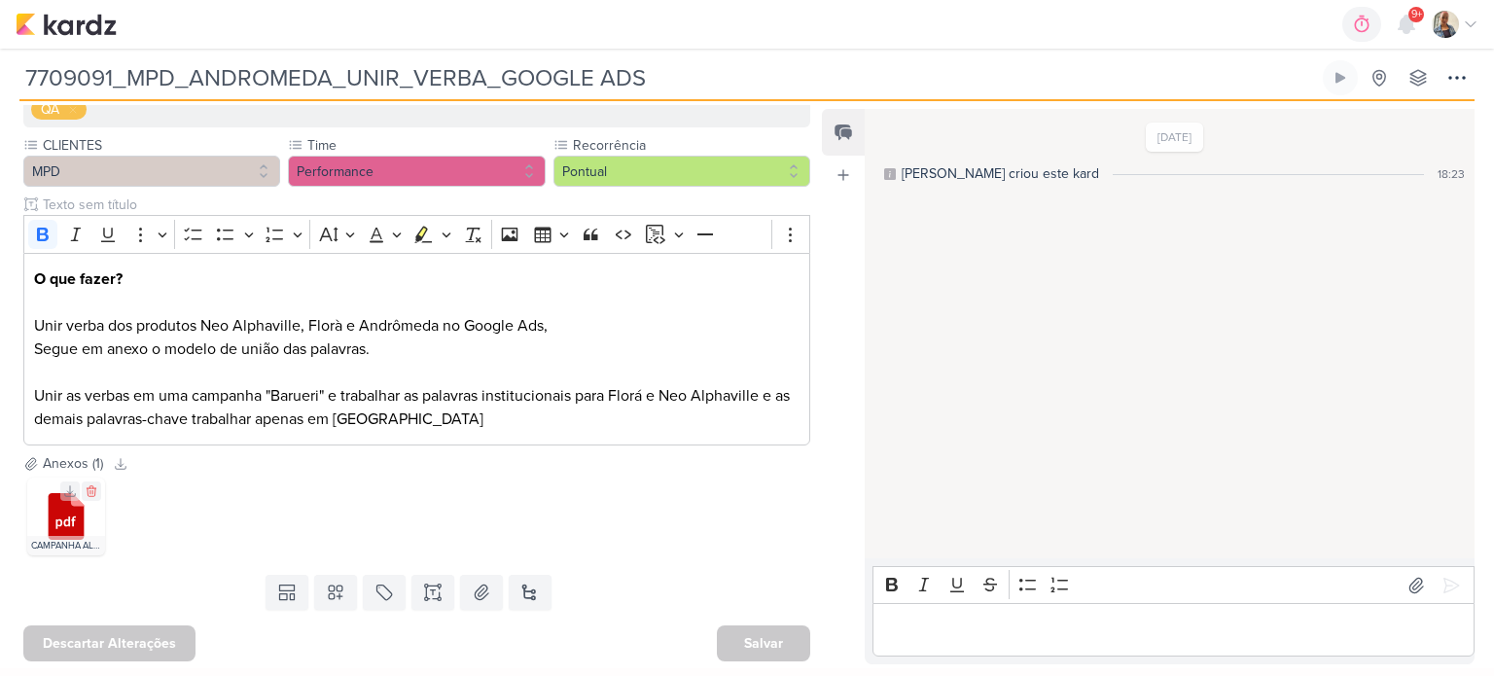
click at [67, 528] on icon at bounding box center [67, 516] width 36 height 47
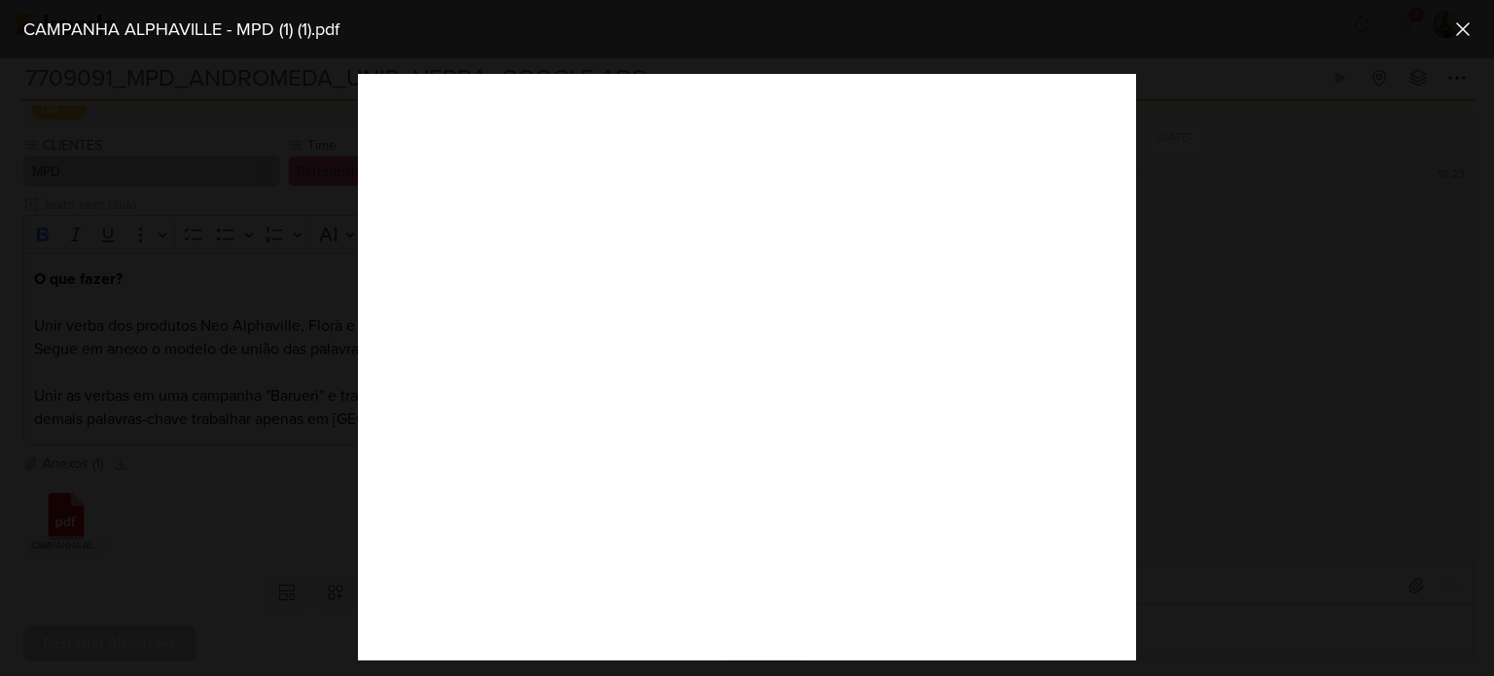
click at [180, 489] on div at bounding box center [747, 367] width 1494 height 618
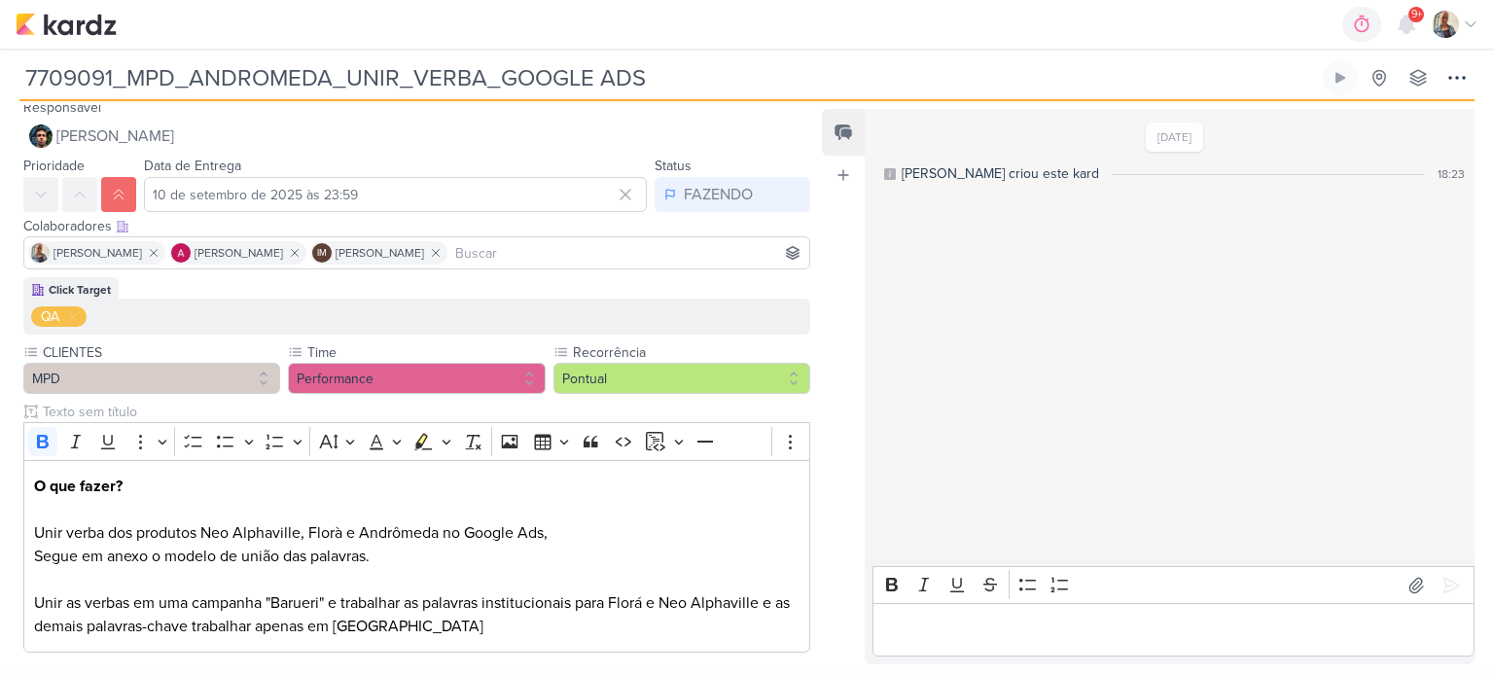
scroll to position [0, 0]
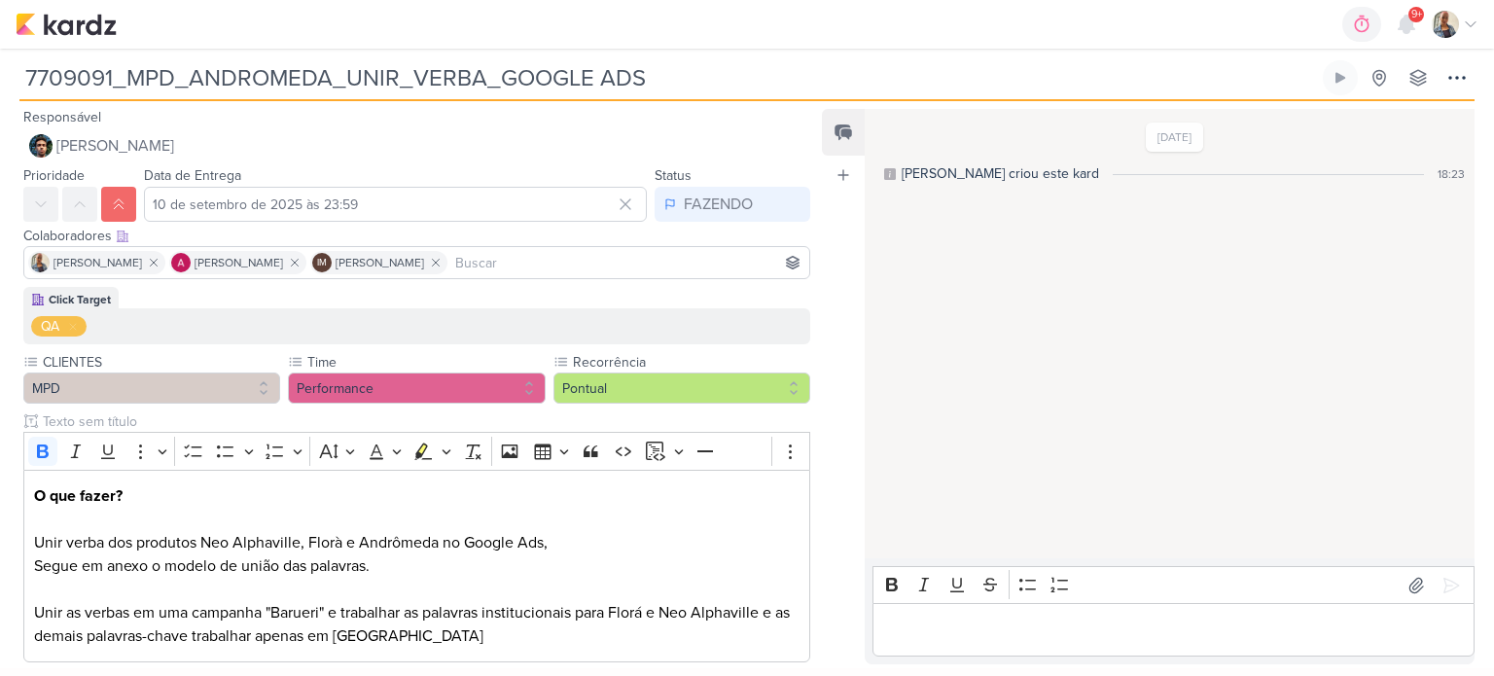
click at [572, 270] on input at bounding box center [628, 262] width 354 height 23
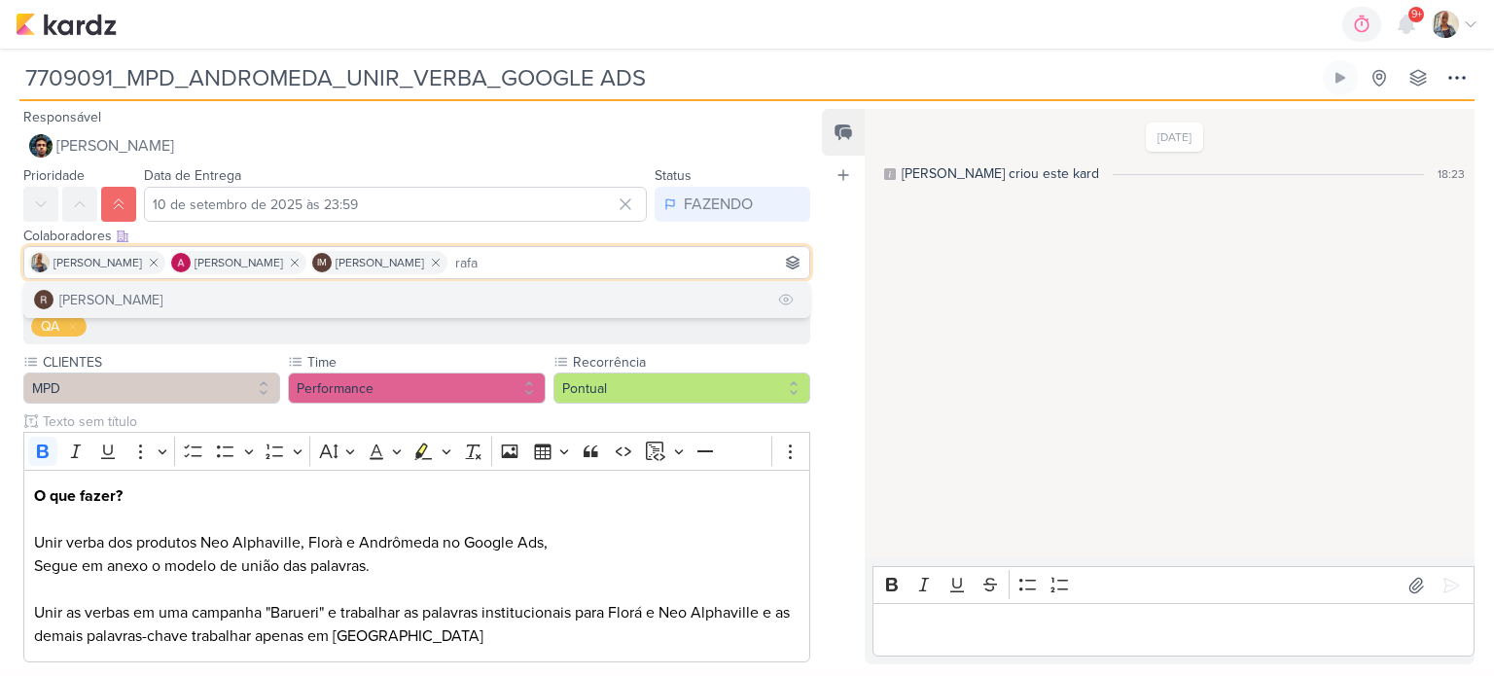
type input "rafa"
click at [344, 306] on button "Rafael Dornelles" at bounding box center [416, 299] width 785 height 35
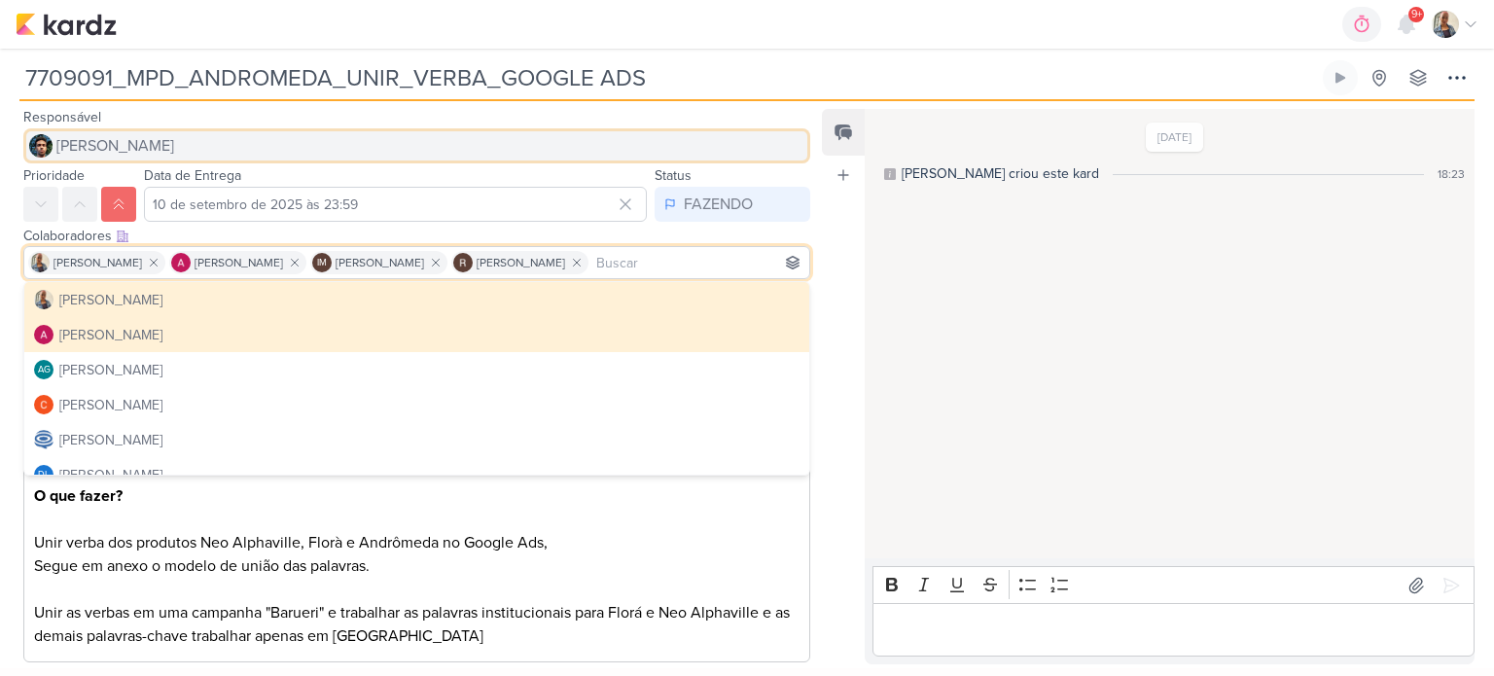
click at [206, 154] on button "[PERSON_NAME]" at bounding box center [416, 145] width 787 height 35
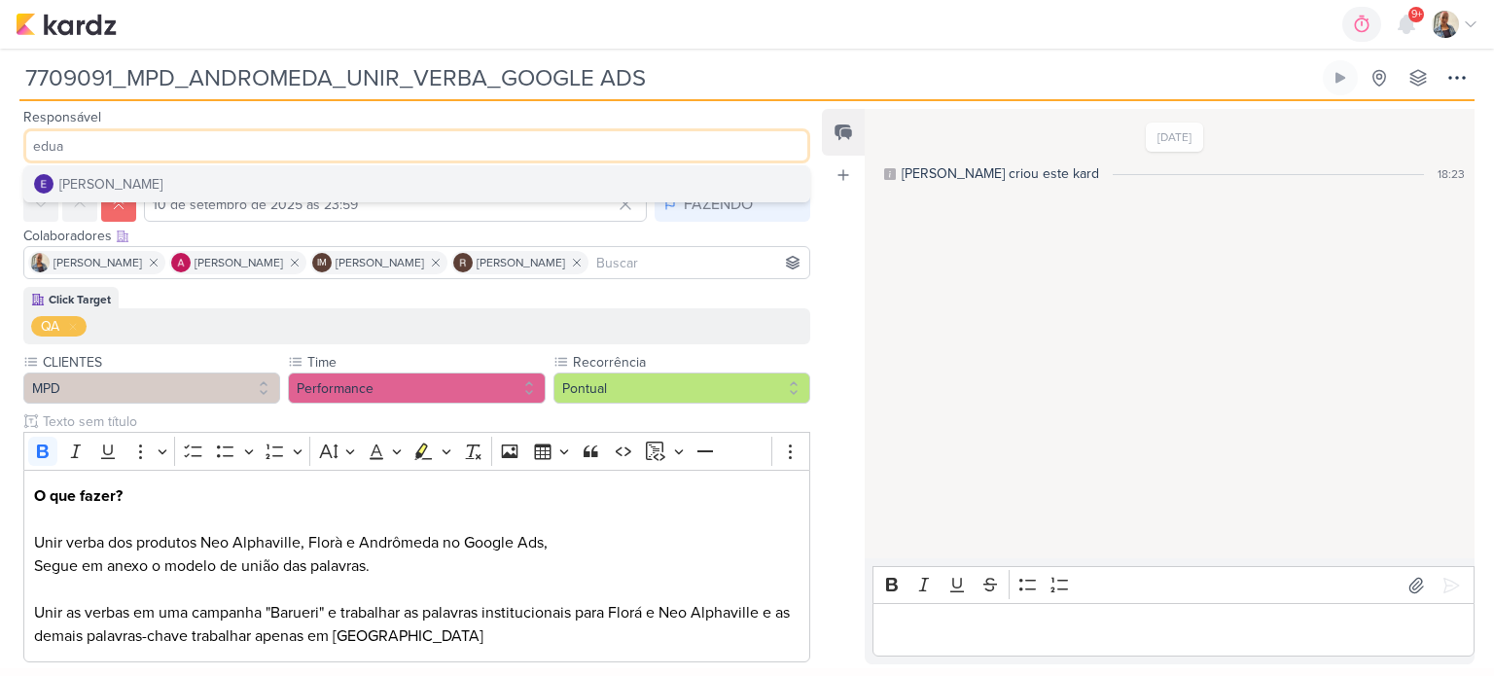
type input "edua"
click at [202, 180] on button "Eduardo Quaresma" at bounding box center [416, 183] width 785 height 35
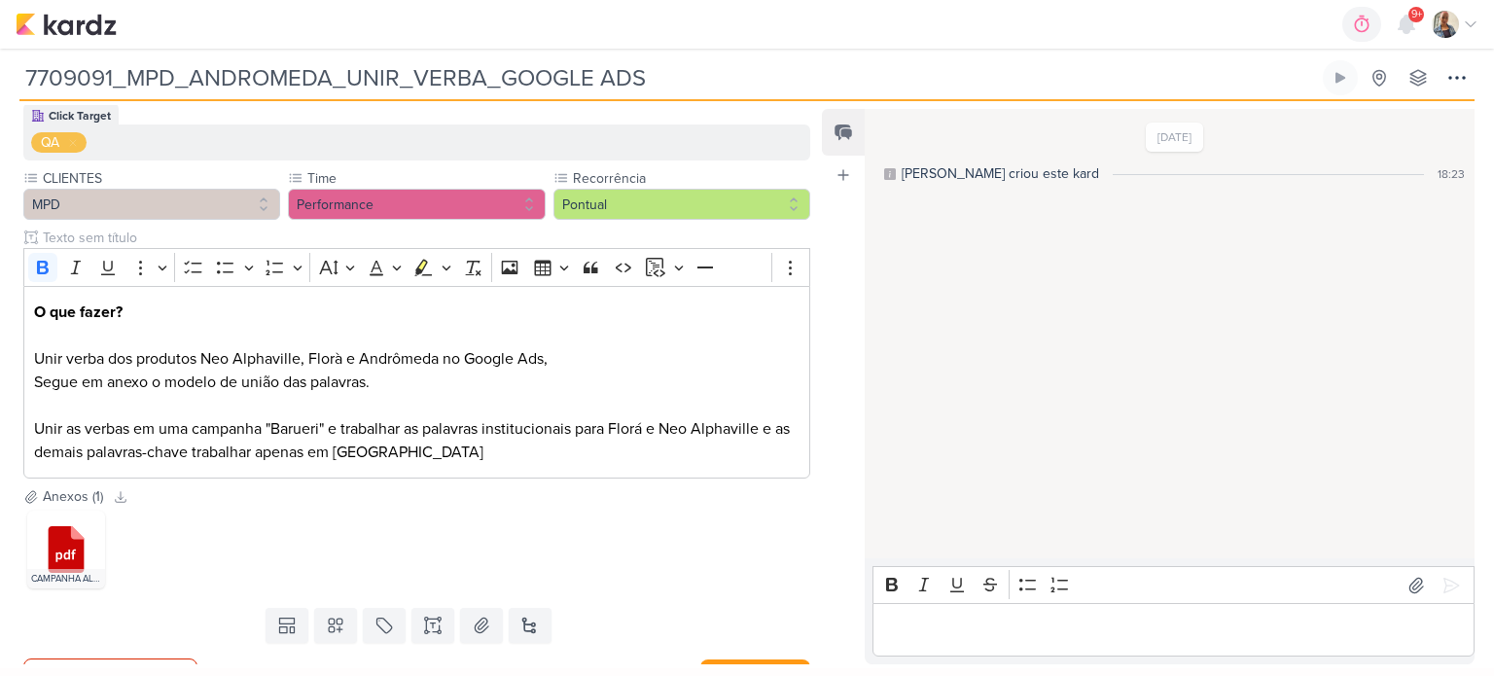
scroll to position [218, 0]
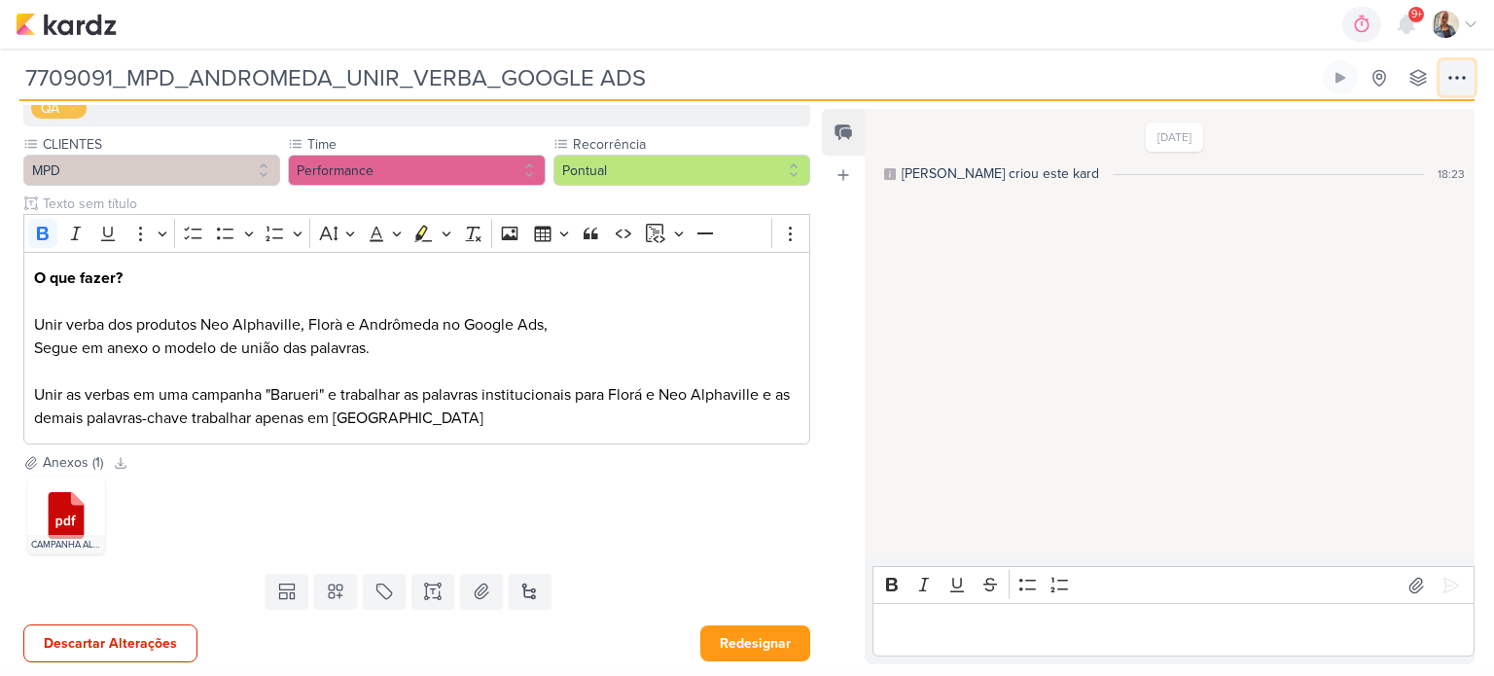
click at [1457, 85] on icon at bounding box center [1457, 77] width 23 height 23
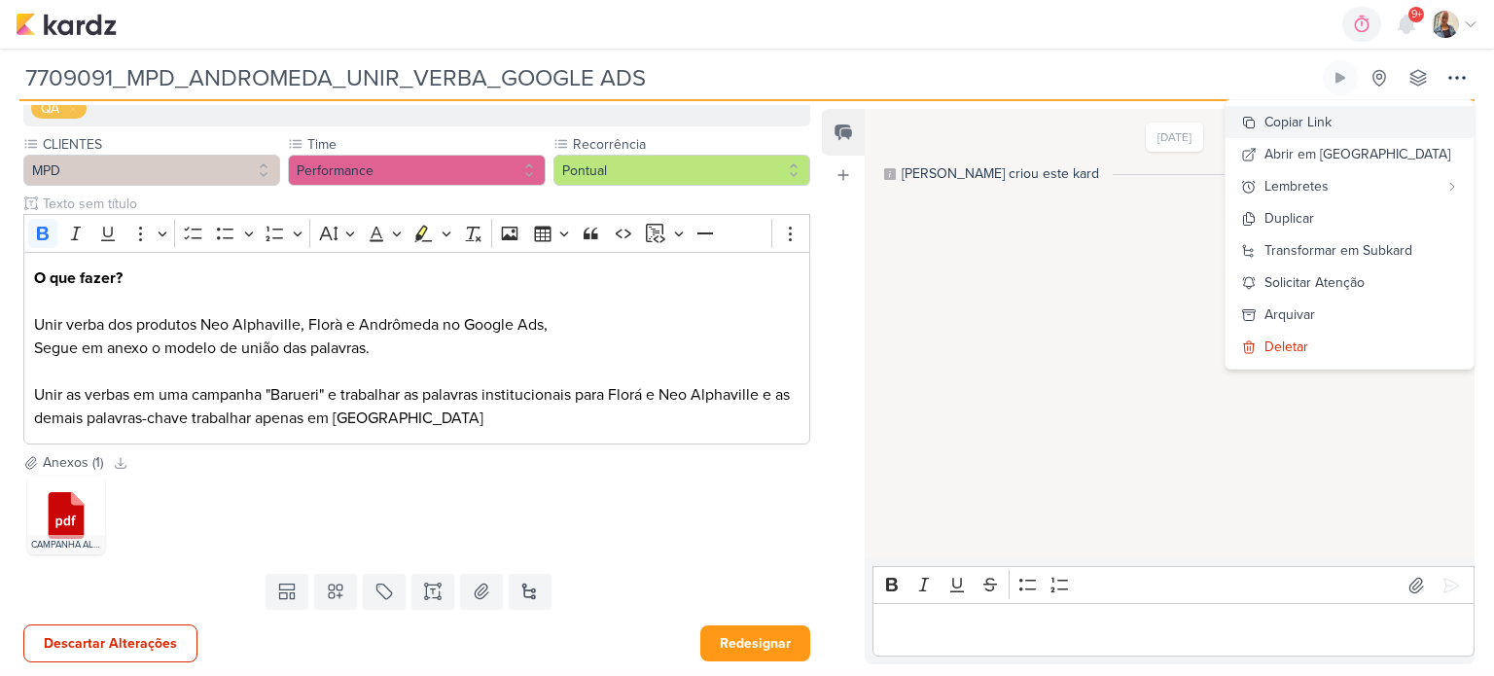
click at [1332, 131] on div "Copiar Link" at bounding box center [1298, 122] width 67 height 20
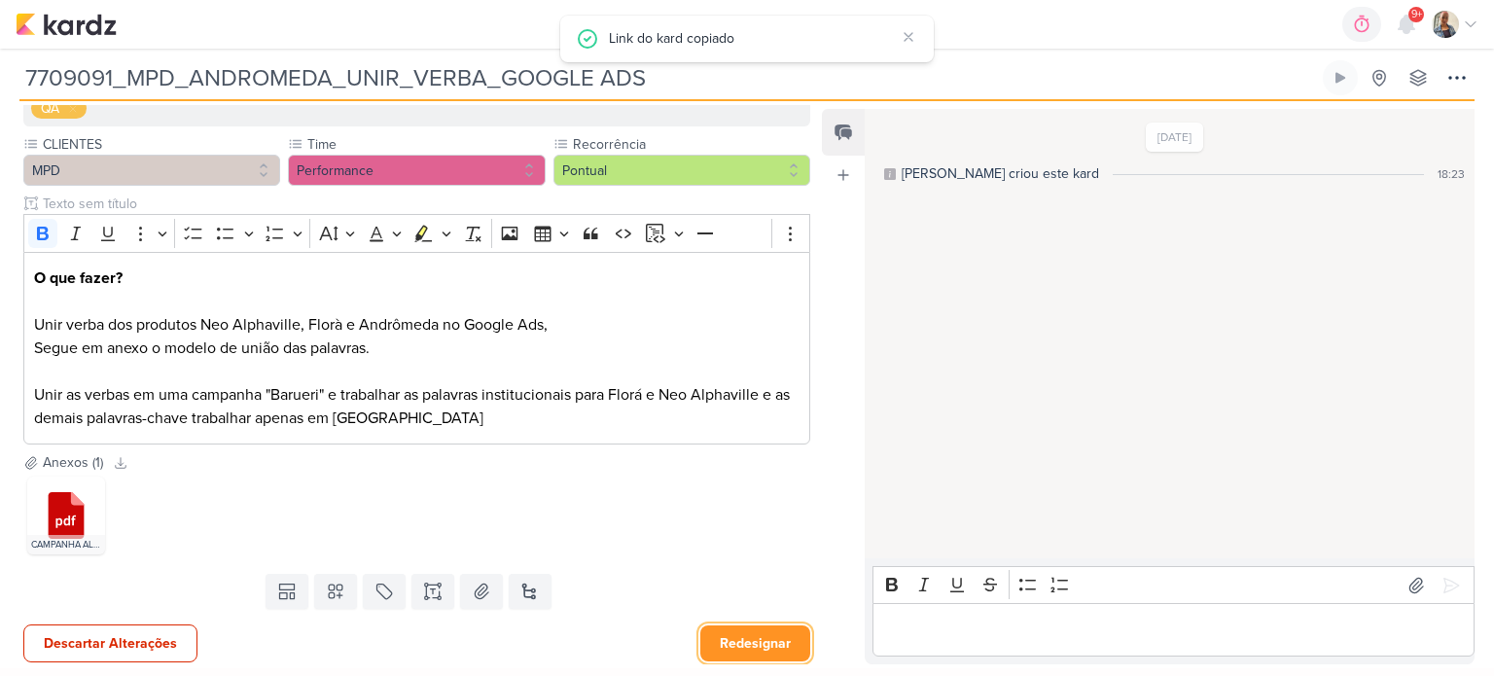
click at [722, 647] on button "Redesignar" at bounding box center [756, 644] width 110 height 36
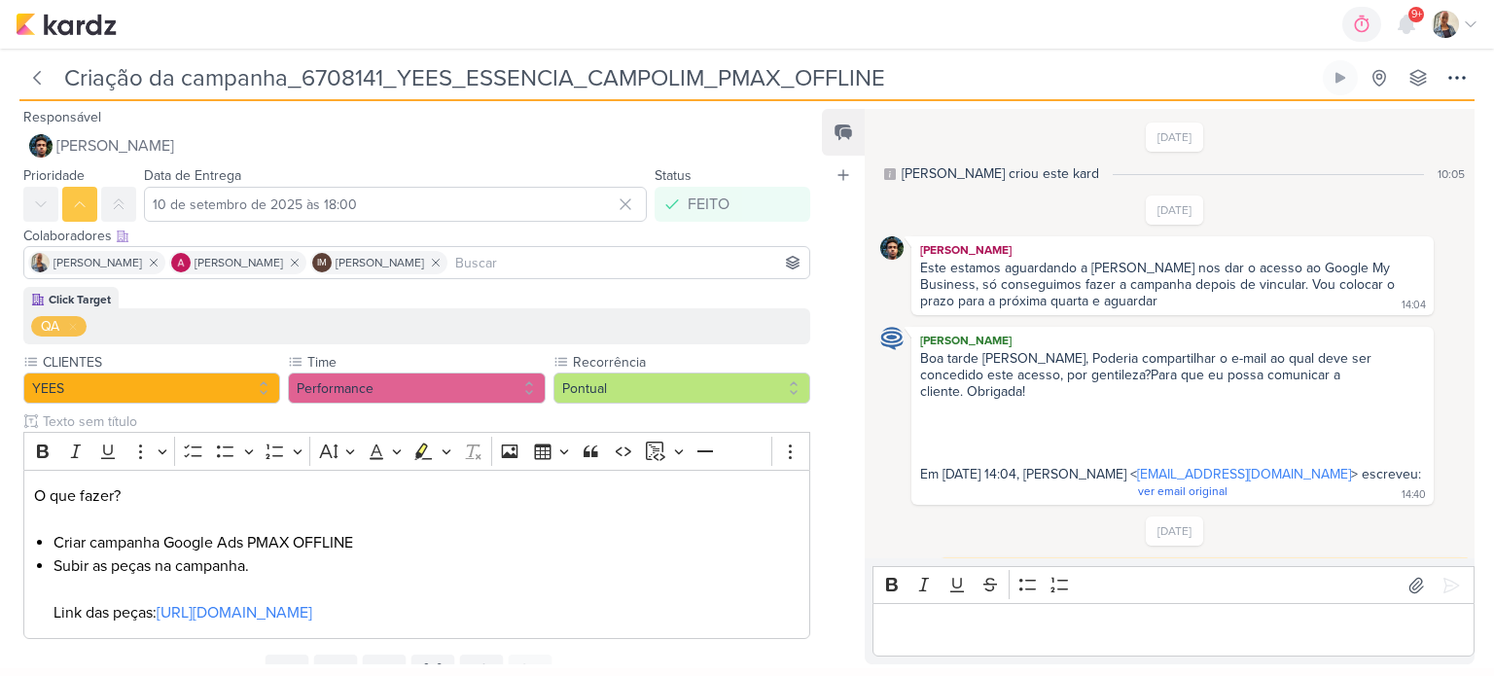
scroll to position [493, 0]
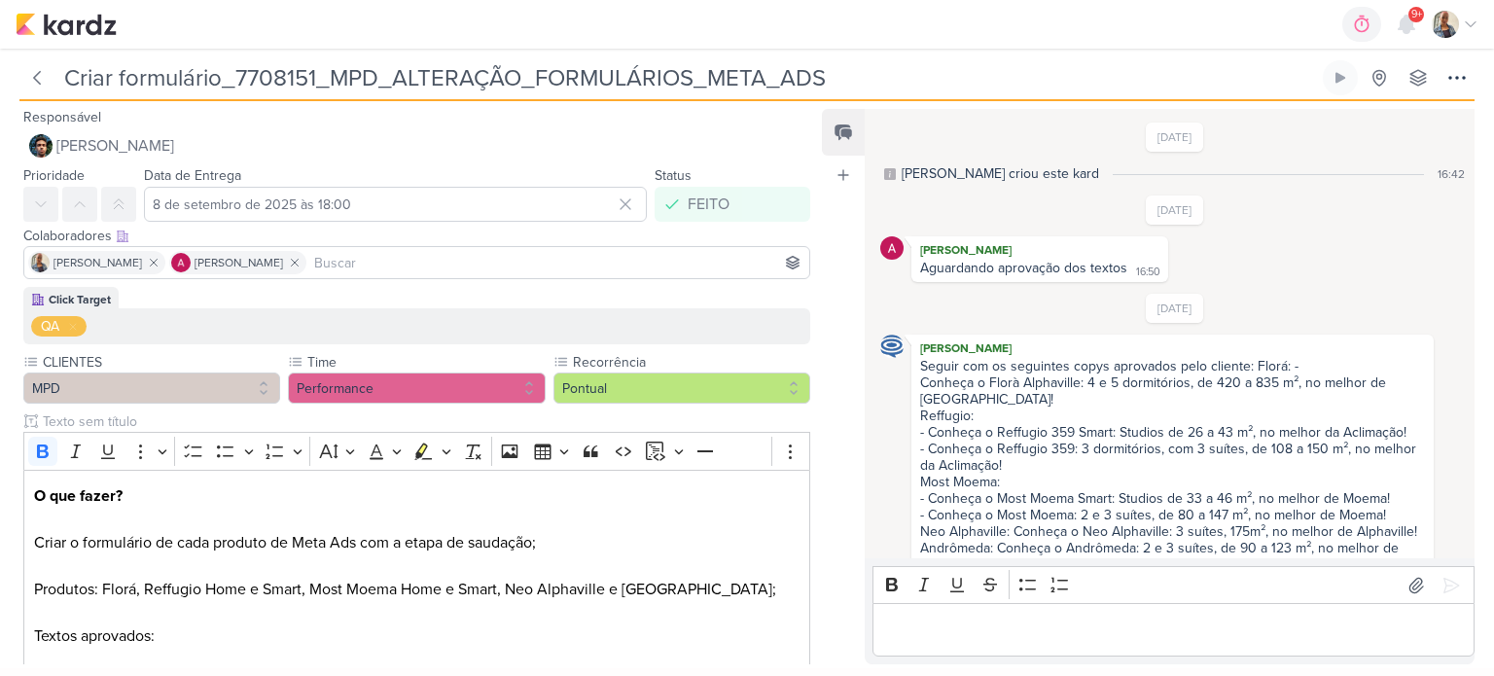
scroll to position [652, 0]
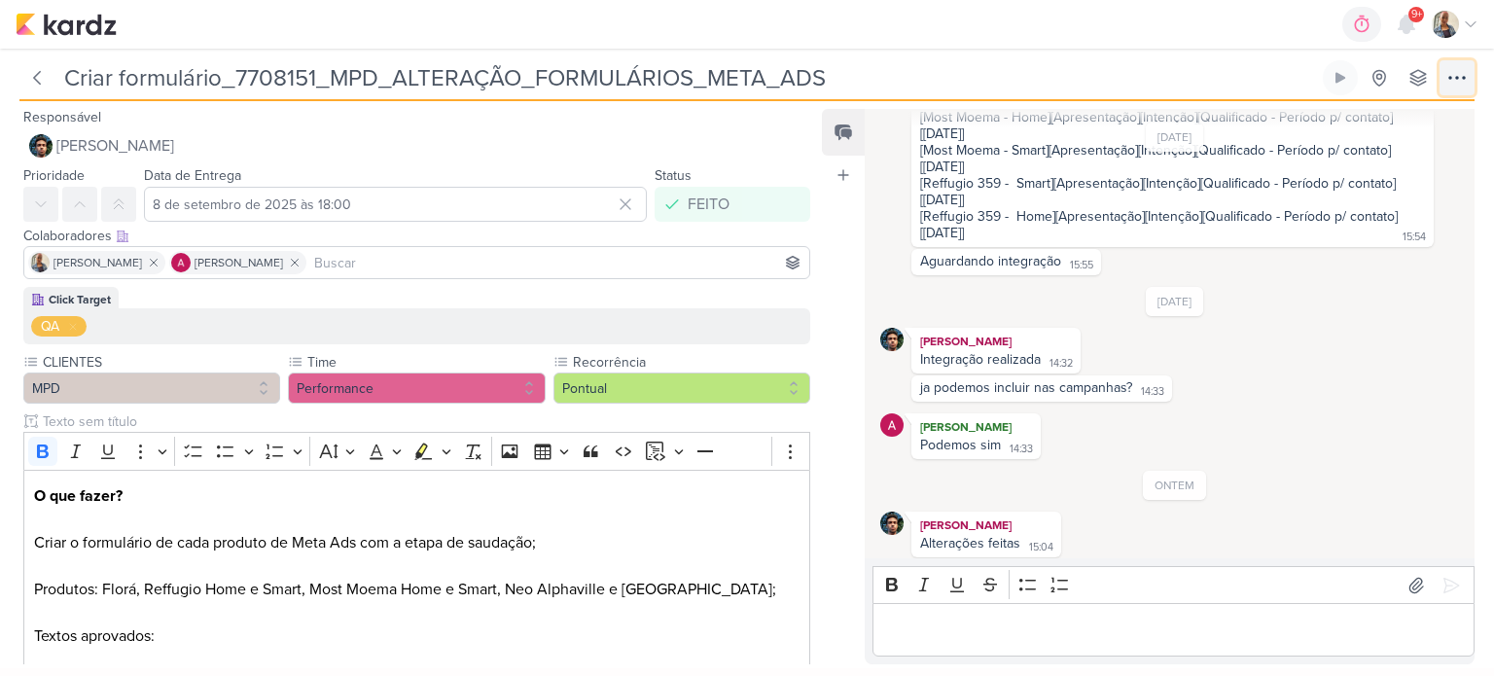
click at [1472, 85] on button at bounding box center [1457, 77] width 35 height 35
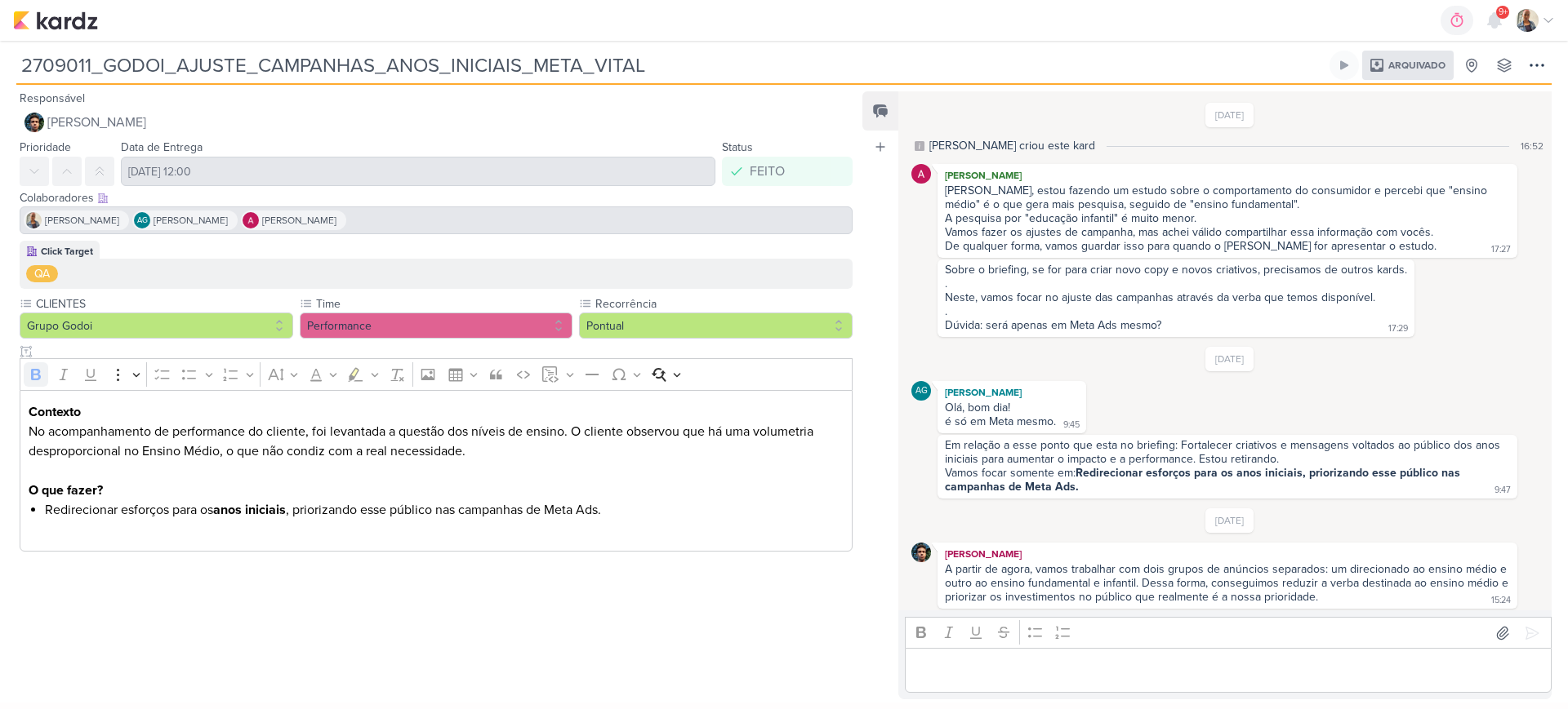
scroll to position [66, 0]
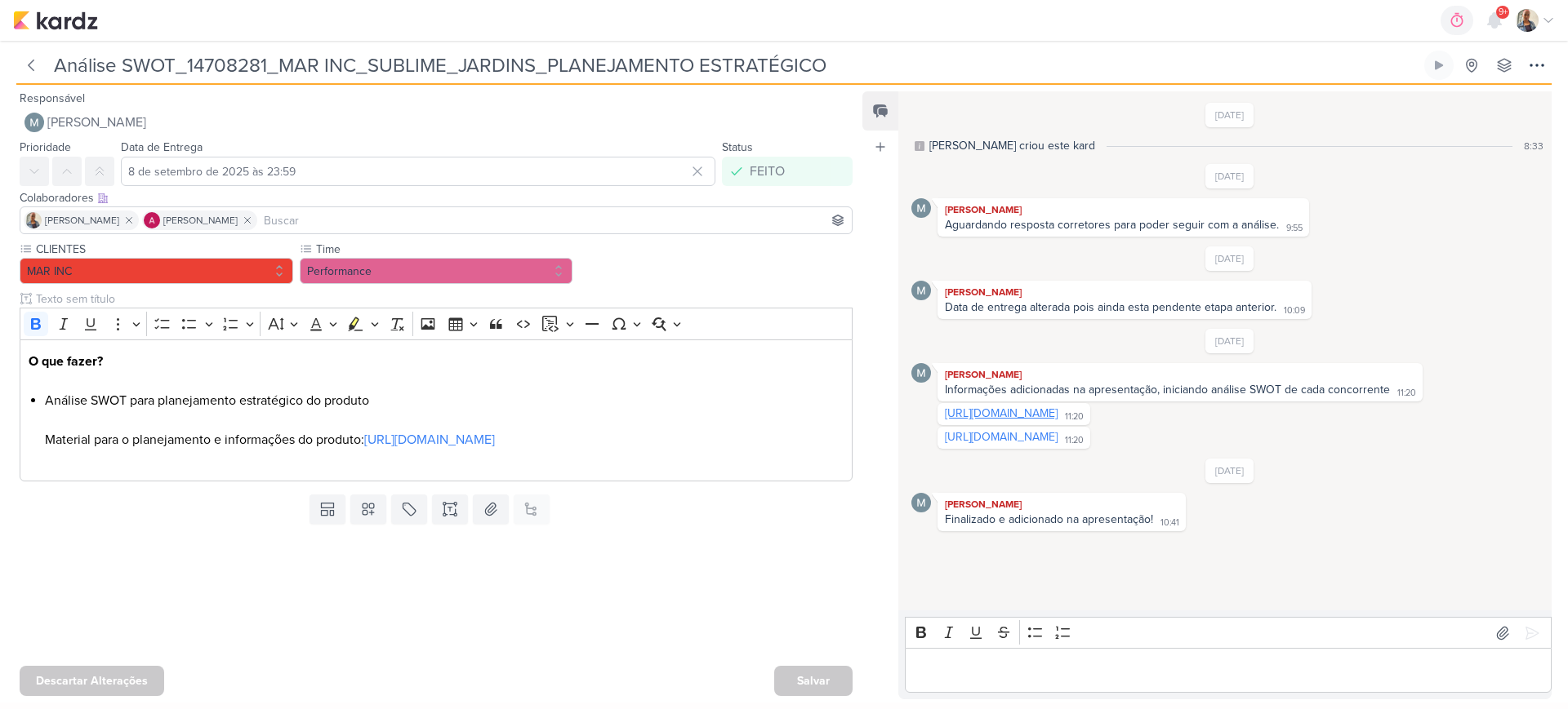
click at [1011, 414] on link "https://www.canva.com/design/DAGxXJ0v-io/iSKSUrBc_xmQqqx9Lp7hDw/edit" at bounding box center [1001, 414] width 112 height 14
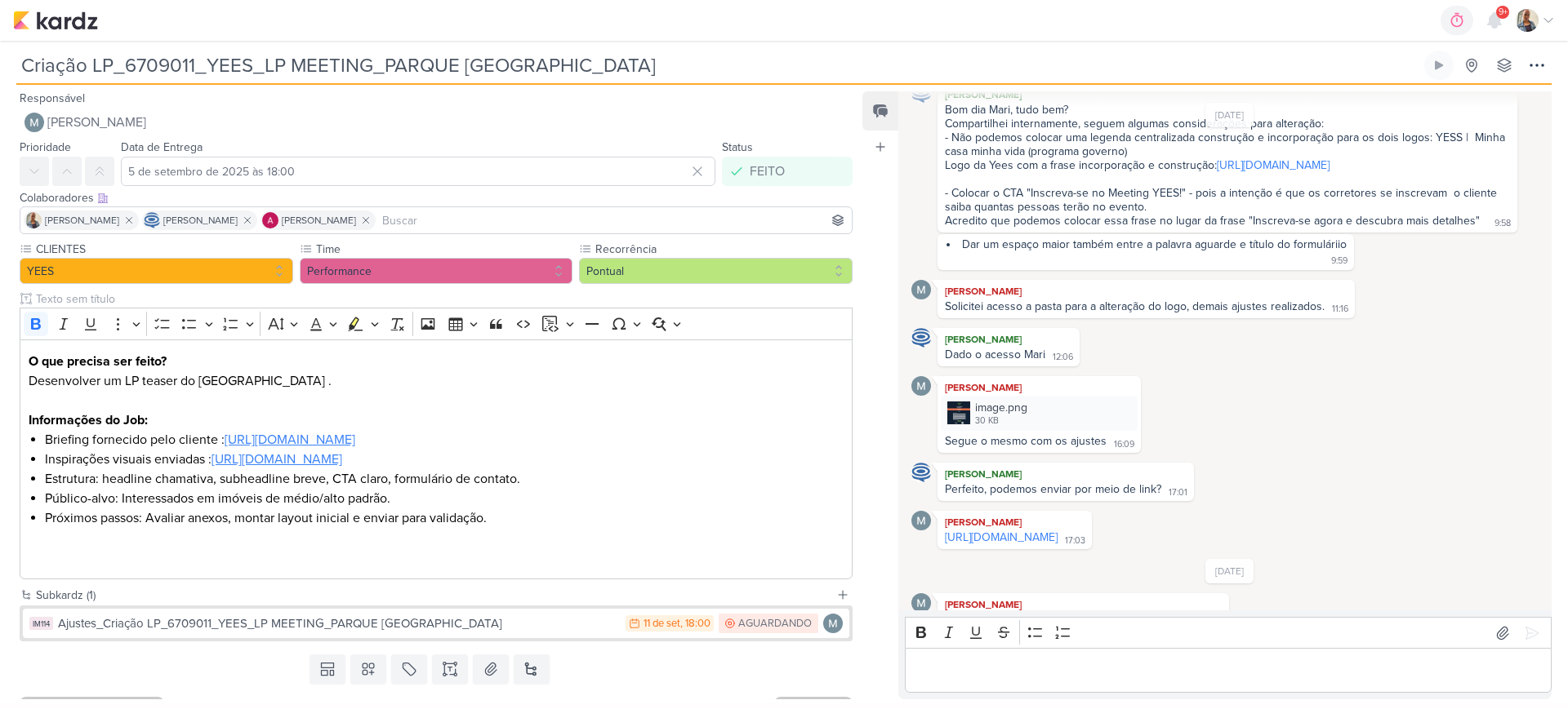
scroll to position [636, 0]
